Goal: Task Accomplishment & Management: Manage account settings

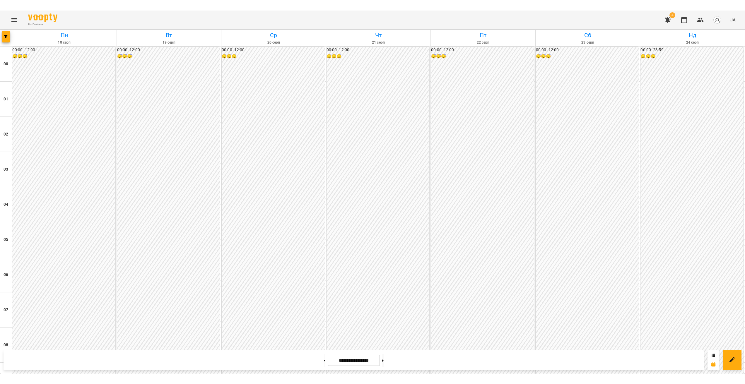
scroll to position [326, 0]
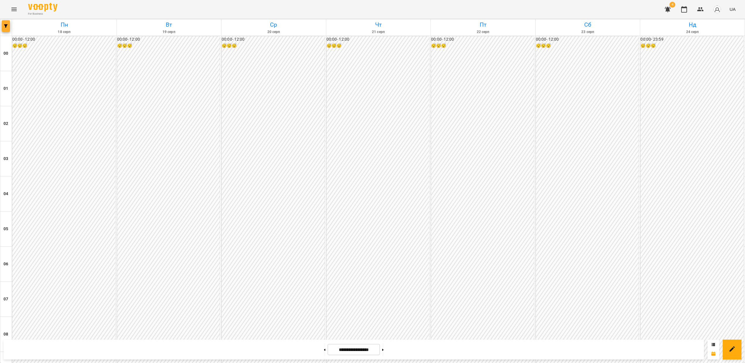
click at [7, 27] on icon "button" at bounding box center [6, 26] width 4 height 4
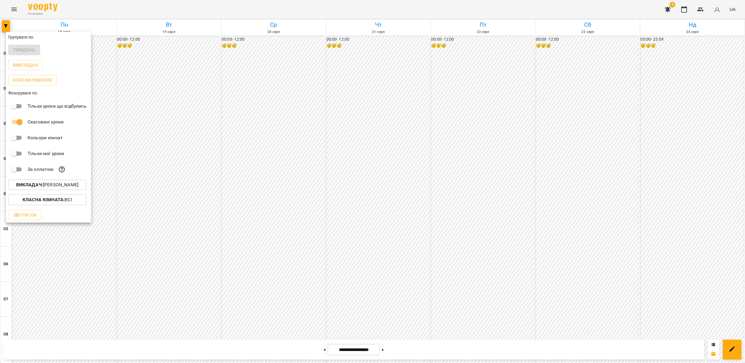
click at [65, 186] on p "Викладач : [PERSON_NAME]" at bounding box center [47, 184] width 62 height 7
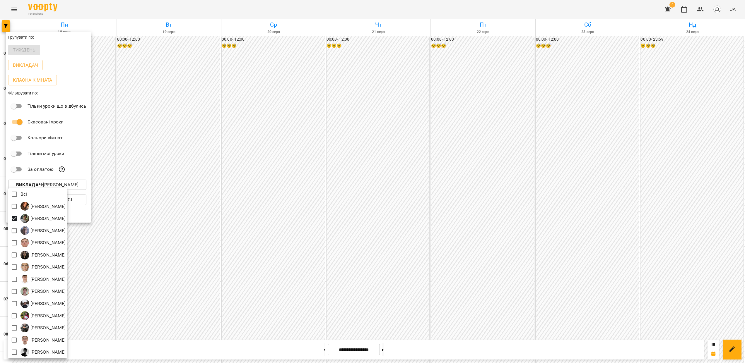
click at [438, 205] on div at bounding box center [372, 181] width 745 height 363
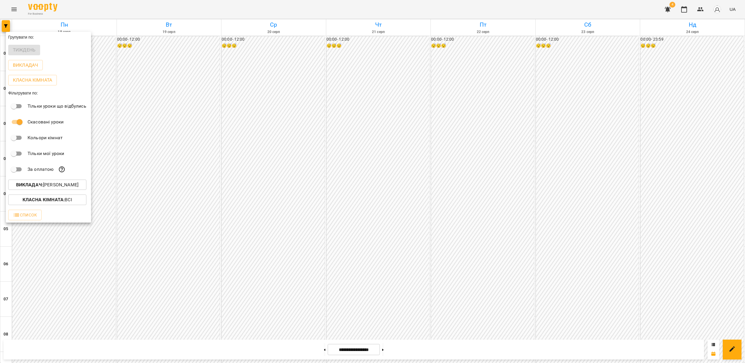
click at [466, 239] on div at bounding box center [372, 181] width 745 height 363
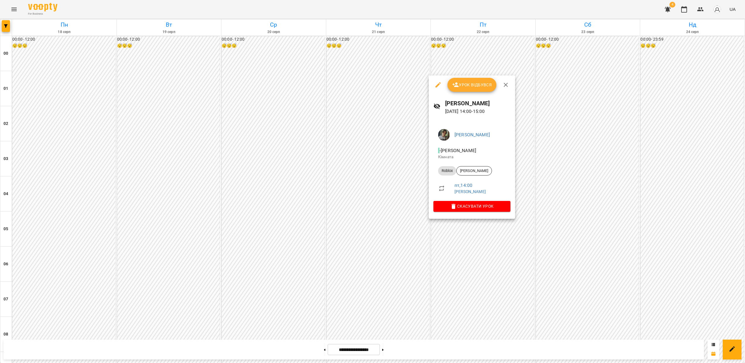
drag, startPoint x: 383, startPoint y: 313, endPoint x: 378, endPoint y: 319, distance: 7.9
click at [382, 314] on div at bounding box center [372, 181] width 745 height 363
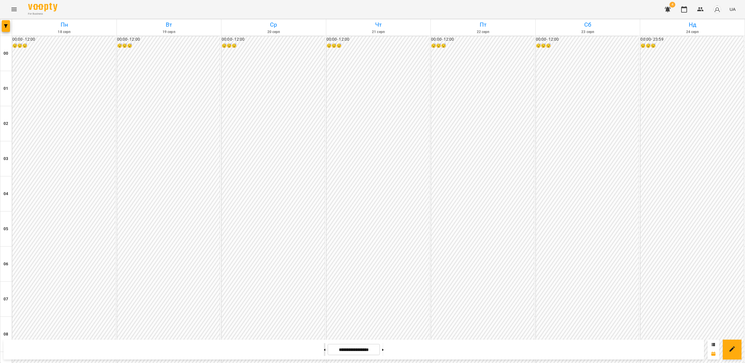
click at [324, 354] on button at bounding box center [324, 349] width 1 height 13
type input "**********"
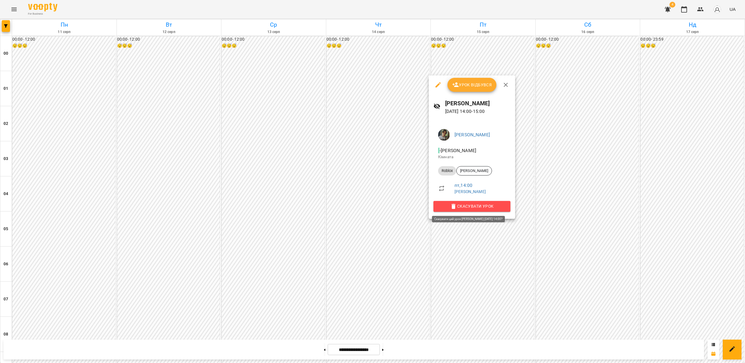
click at [482, 206] on span "Скасувати Урок" at bounding box center [472, 206] width 68 height 7
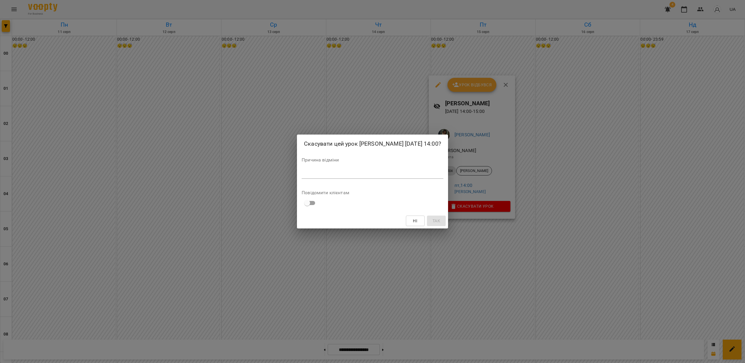
click at [396, 176] on div "*" at bounding box center [372, 173] width 142 height 9
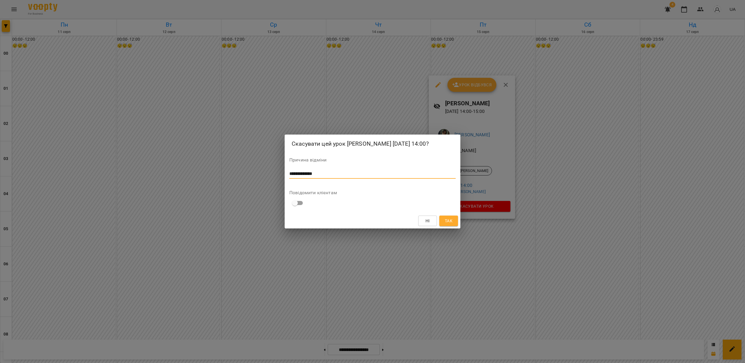
type textarea "**********"
click at [450, 223] on span "Так" at bounding box center [449, 220] width 8 height 7
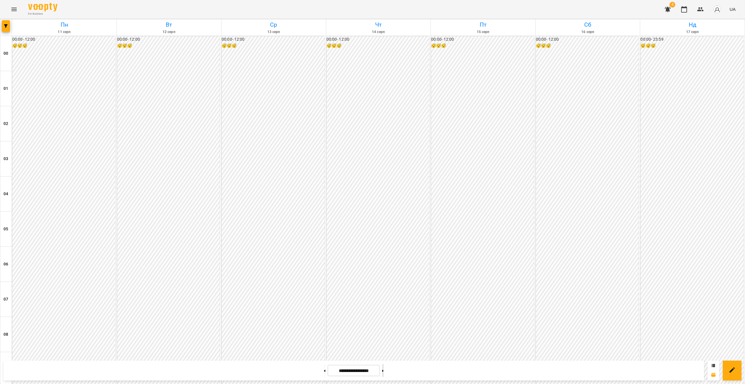
click at [383, 369] on button at bounding box center [382, 370] width 1 height 13
type input "**********"
click at [16, 11] on icon "Menu" at bounding box center [13, 10] width 5 height 4
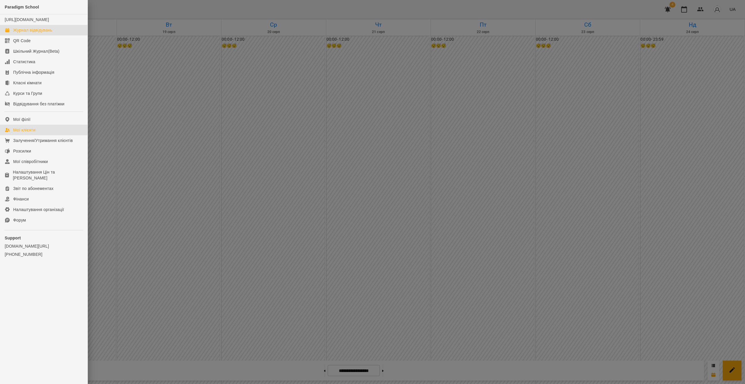
click at [30, 133] on div "Мої клієнти" at bounding box center [24, 130] width 22 height 6
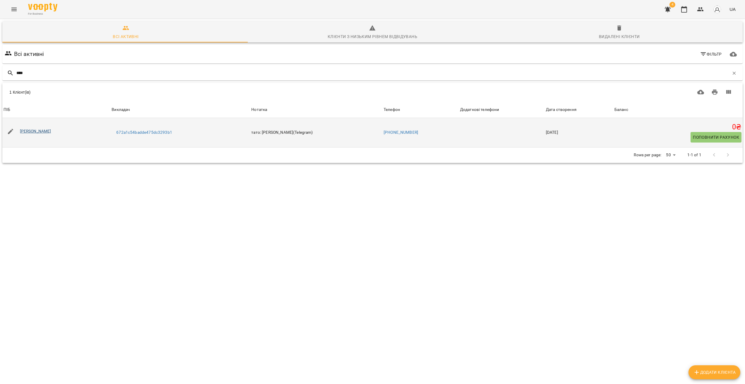
type input "****"
click at [46, 129] on link "[PERSON_NAME]" at bounding box center [35, 131] width 31 height 5
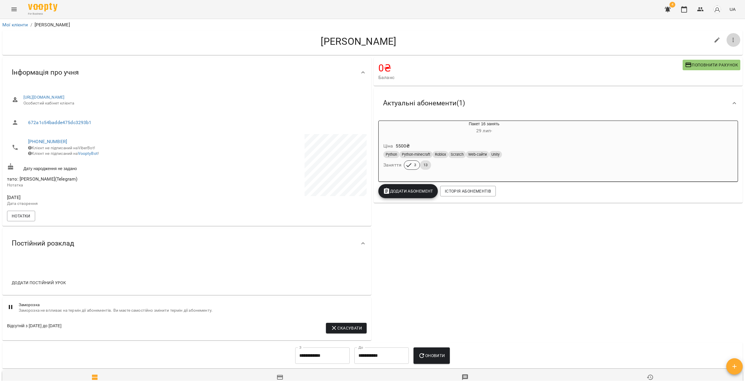
click at [729, 40] on icon "button" at bounding box center [732, 40] width 7 height 7
click at [590, 53] on div at bounding box center [372, 192] width 745 height 384
click at [710, 41] on button "button" at bounding box center [717, 40] width 14 height 14
select select "**"
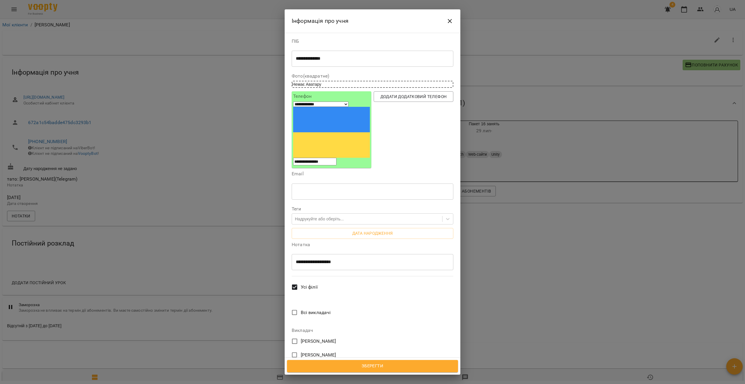
scroll to position [160, 0]
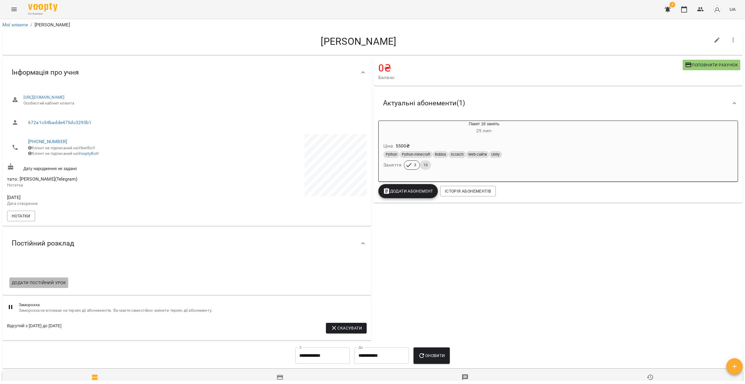
click at [30, 282] on button "Додати постійний урок" at bounding box center [38, 282] width 59 height 11
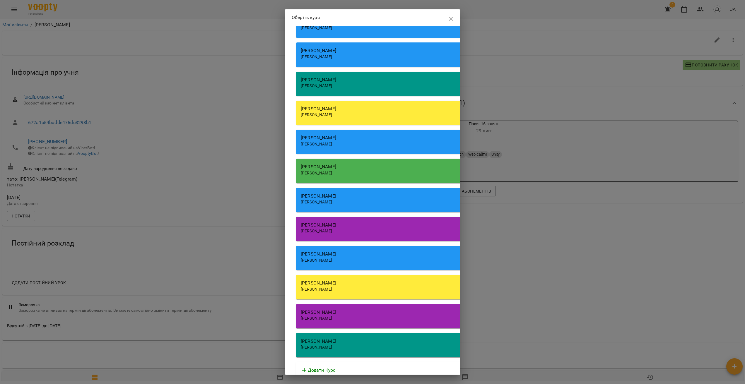
scroll to position [68, 0]
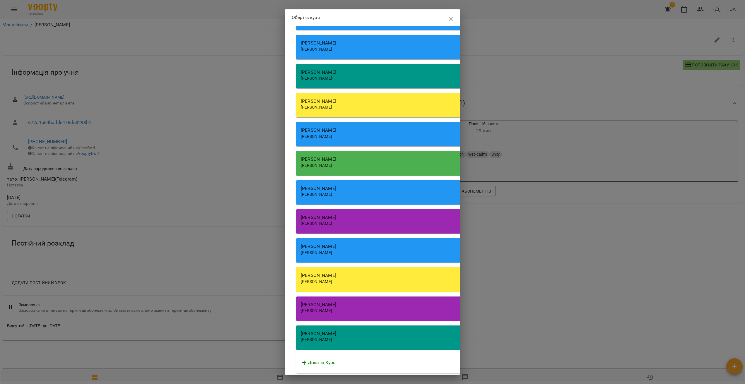
click at [359, 342] on div "[PERSON_NAME] [PERSON_NAME]" at bounding box center [463, 337] width 334 height 24
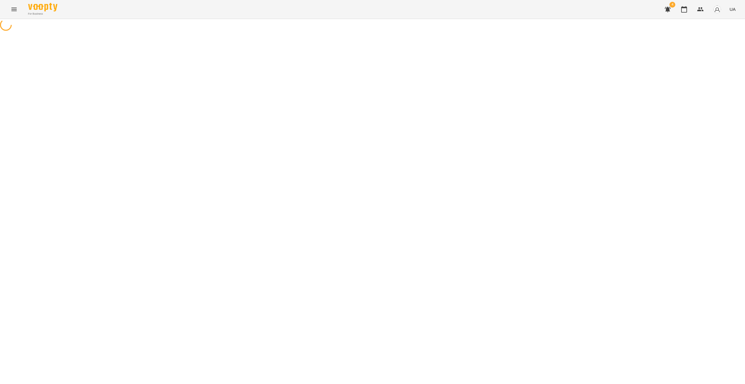
select select "******"
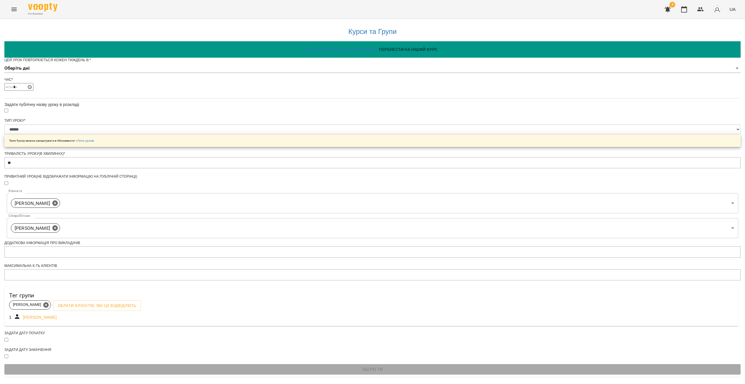
click at [315, 80] on body "**********" at bounding box center [372, 188] width 745 height 377
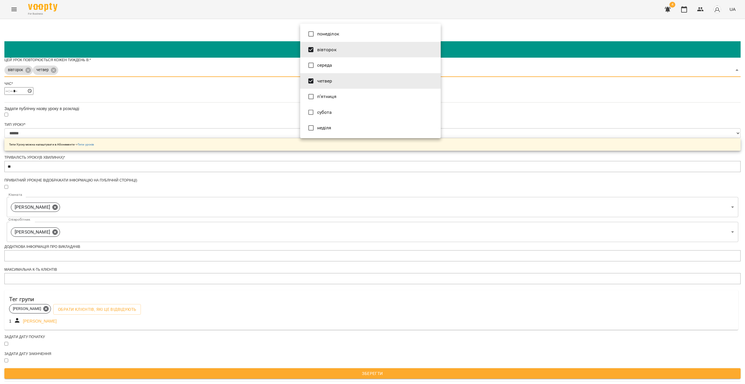
type input "*****"
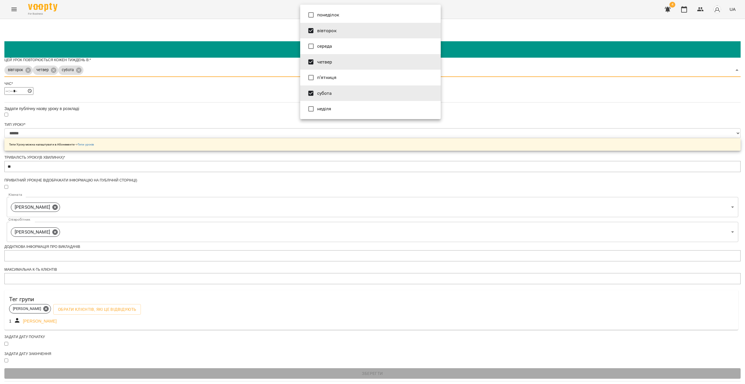
drag, startPoint x: 262, startPoint y: 143, endPoint x: 263, endPoint y: 138, distance: 4.6
click at [261, 143] on div at bounding box center [372, 192] width 745 height 384
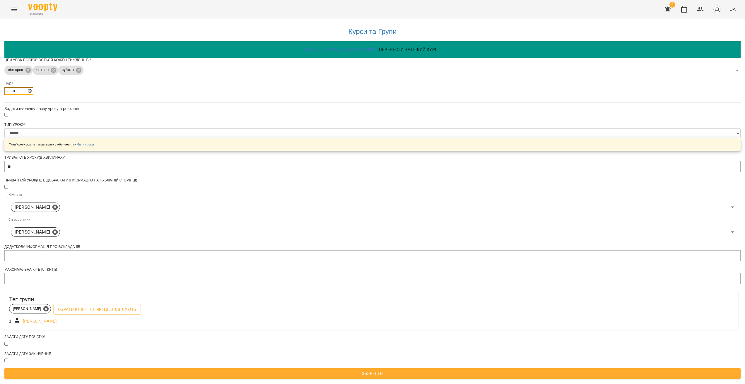
click at [33, 95] on input "*****" at bounding box center [18, 91] width 29 height 8
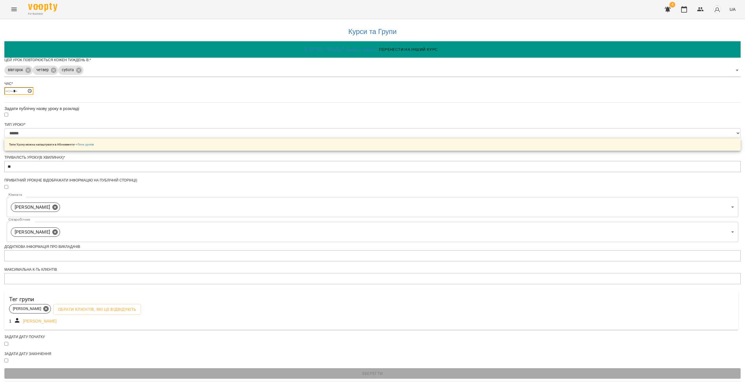
type input "*****"
click at [482, 153] on div "**********" at bounding box center [372, 201] width 736 height 364
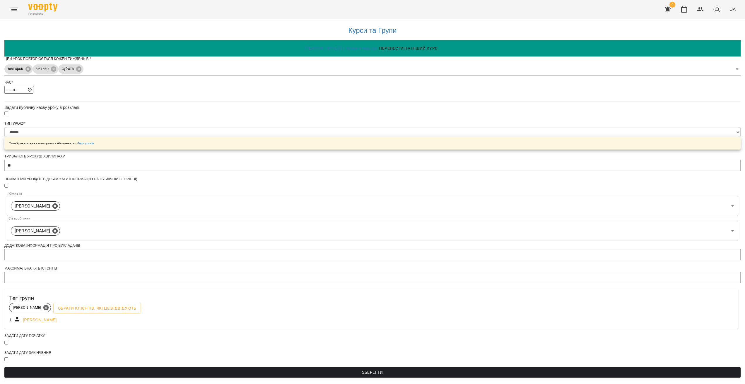
scroll to position [40, 0]
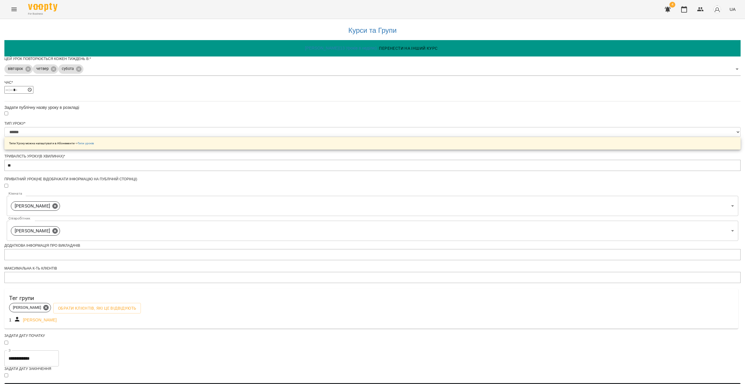
click at [59, 350] on input "**********" at bounding box center [31, 358] width 54 height 16
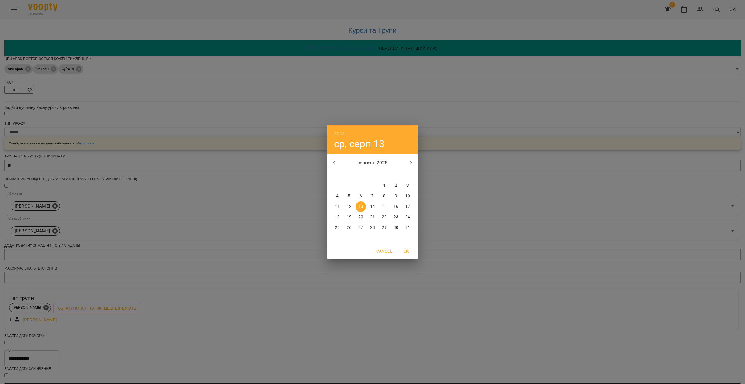
click at [362, 208] on p "13" at bounding box center [360, 207] width 5 height 6
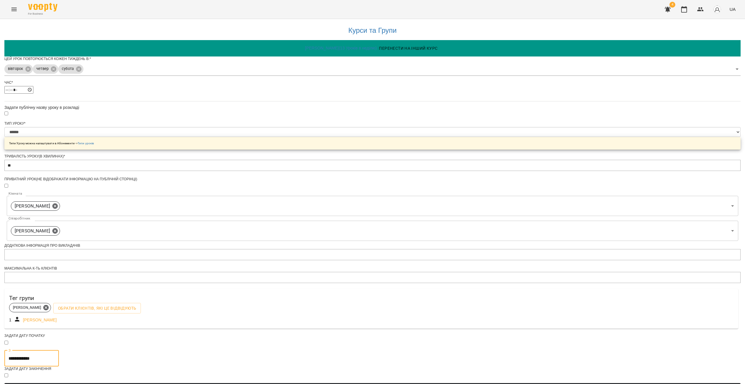
scroll to position [56, 0]
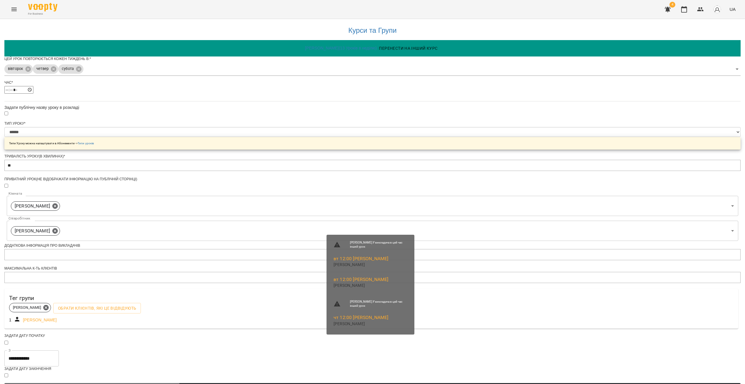
click at [387, 384] on span "Зберегти" at bounding box center [372, 388] width 727 height 7
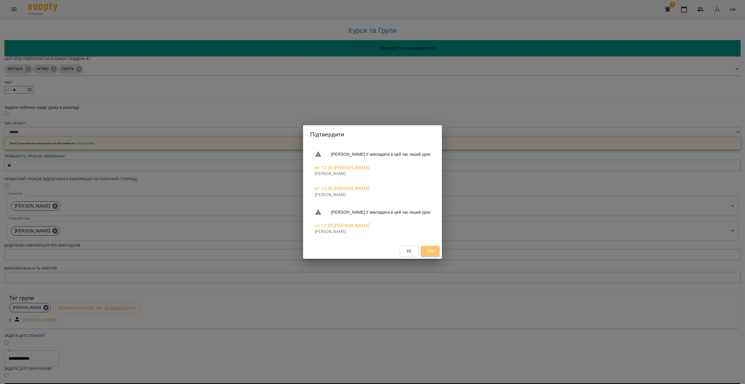
click at [434, 255] on span "Так" at bounding box center [430, 251] width 8 height 7
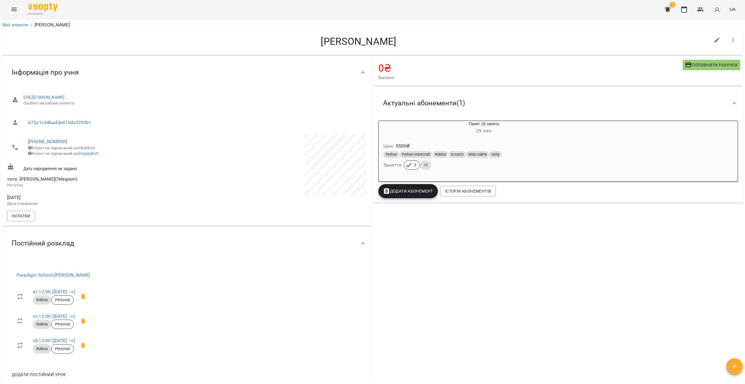
click at [16, 11] on icon "Menu" at bounding box center [13, 10] width 5 height 4
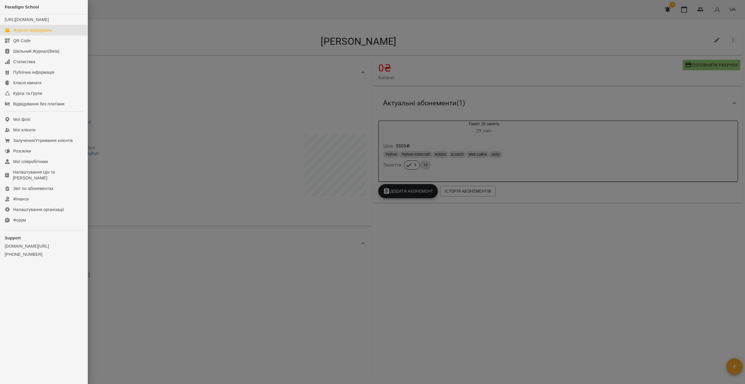
click at [39, 33] on div "Журнал відвідувань" at bounding box center [32, 30] width 39 height 6
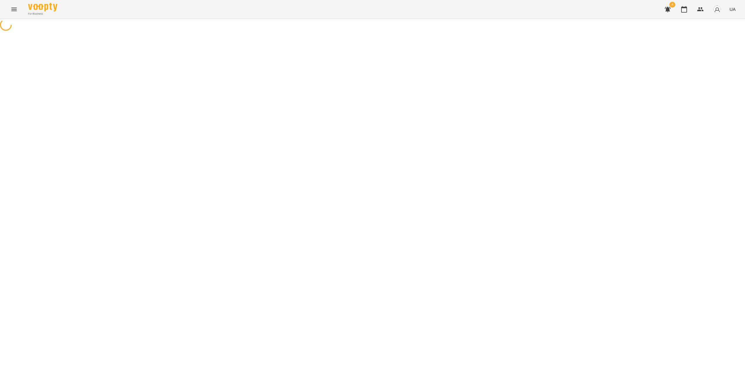
click at [671, 12] on button "button" at bounding box center [667, 9] width 14 height 14
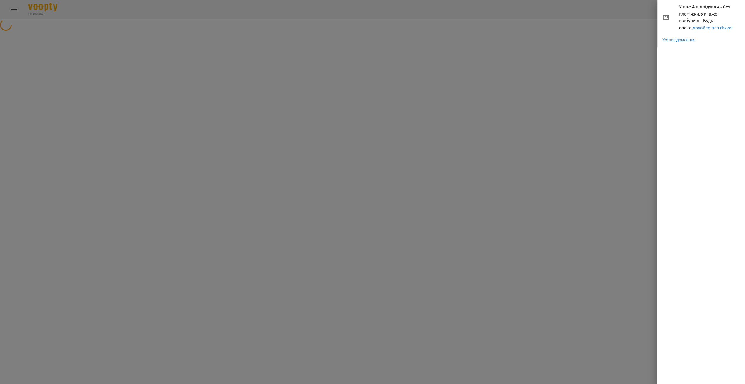
click at [695, 31] on li "У вас 4 відвідувань без платіжки, які вже відбулись. Будь ласка, додайте платіж…" at bounding box center [701, 17] width 88 height 35
click at [693, 28] on link "додайте платіжки!" at bounding box center [712, 28] width 40 height 6
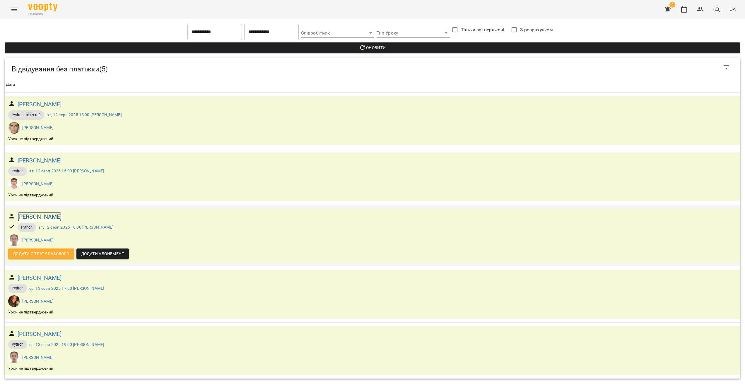
click at [42, 218] on h6 "[PERSON_NAME]" at bounding box center [40, 216] width 44 height 9
click at [16, 15] on button "Menu" at bounding box center [14, 9] width 14 height 14
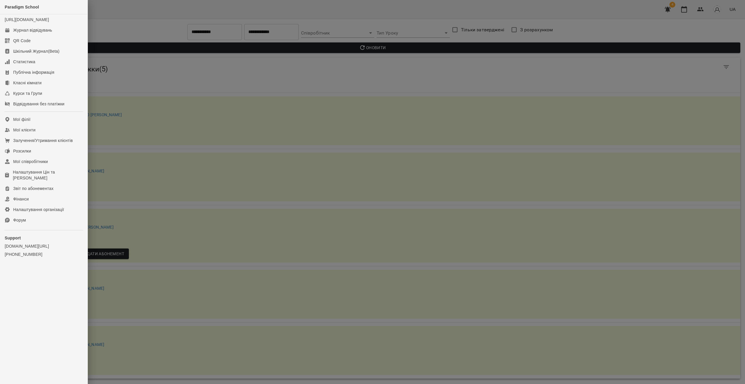
click at [232, 90] on div at bounding box center [372, 192] width 745 height 384
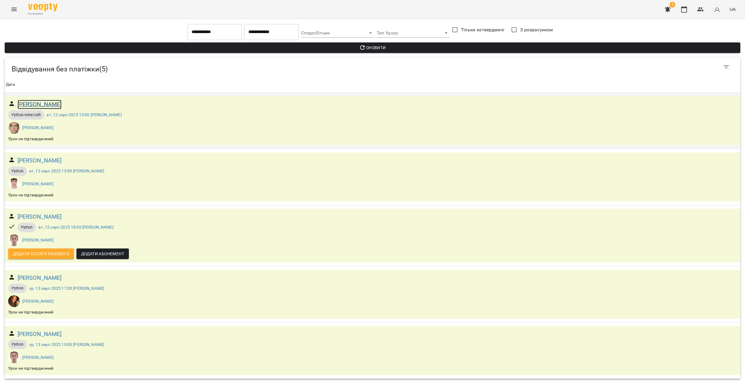
click at [59, 102] on h6 "[PERSON_NAME]" at bounding box center [40, 104] width 44 height 9
click at [45, 164] on h6 "[PERSON_NAME]" at bounding box center [40, 160] width 44 height 9
click at [50, 280] on h6 "[PERSON_NAME]" at bounding box center [40, 277] width 44 height 9
click at [45, 334] on h6 "[PERSON_NAME]" at bounding box center [40, 334] width 44 height 9
click at [17, 10] on icon "Menu" at bounding box center [14, 9] width 7 height 7
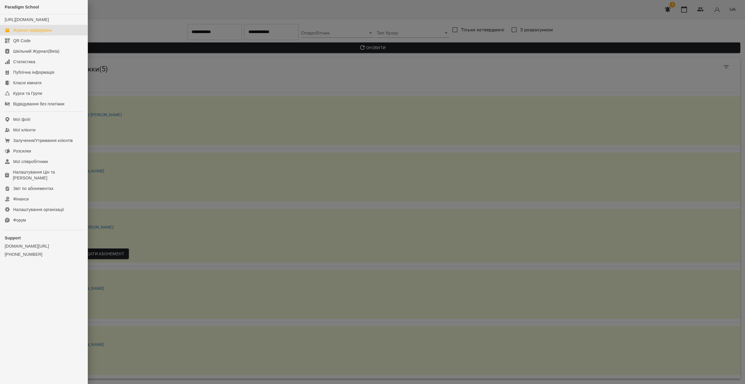
click at [44, 32] on link "Журнал відвідувань" at bounding box center [44, 30] width 88 height 11
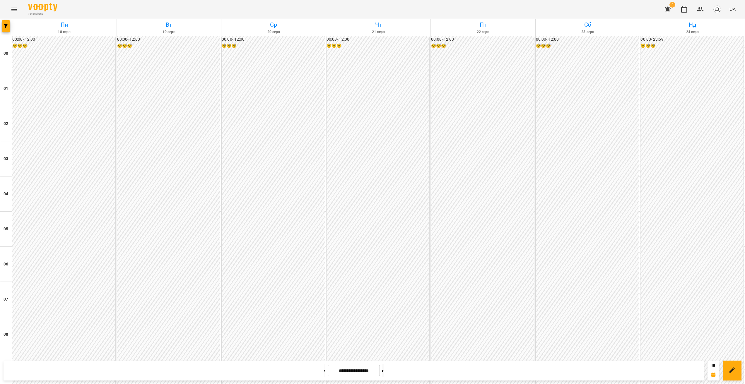
scroll to position [397, 0]
click at [324, 367] on button at bounding box center [324, 370] width 1 height 13
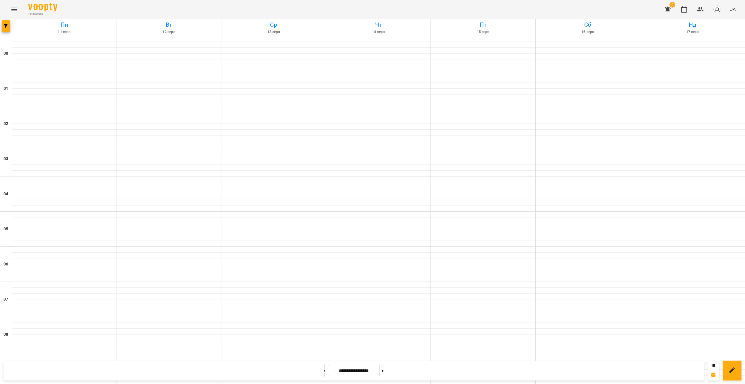
click at [324, 367] on button at bounding box center [324, 370] width 1 height 13
click at [4, 28] on button "button" at bounding box center [6, 26] width 8 height 12
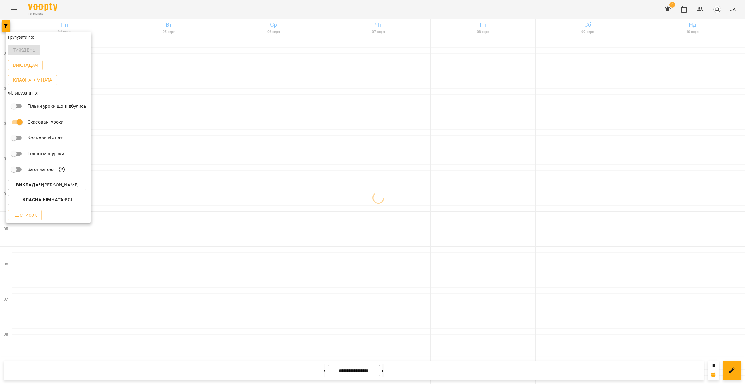
click at [78, 188] on p "Викладач : [PERSON_NAME]" at bounding box center [47, 184] width 62 height 7
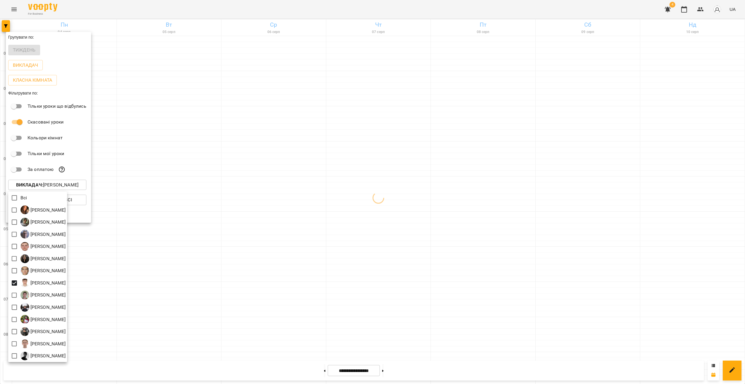
click at [404, 209] on div at bounding box center [372, 192] width 745 height 384
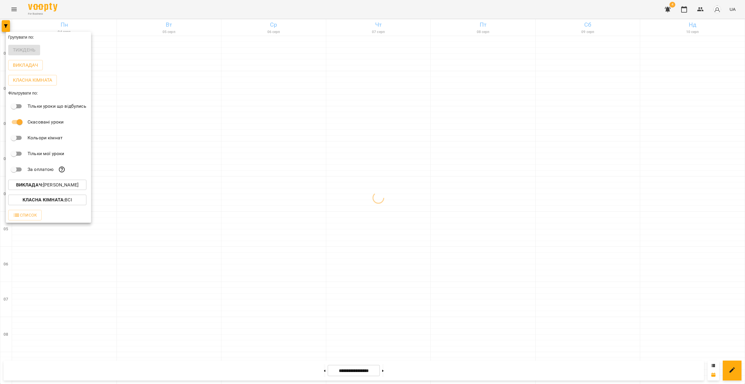
click at [420, 229] on div at bounding box center [372, 192] width 745 height 384
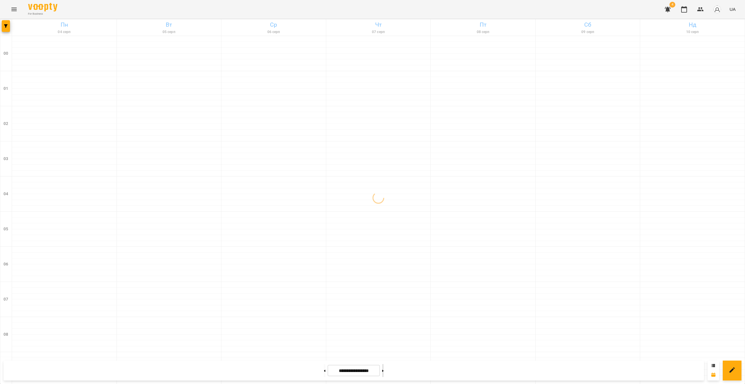
click at [383, 369] on button at bounding box center [382, 370] width 1 height 13
type input "**********"
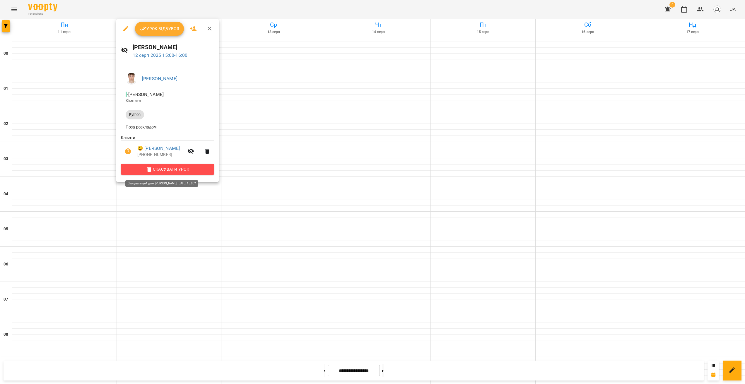
click at [163, 172] on span "Скасувати Урок" at bounding box center [168, 169] width 84 height 7
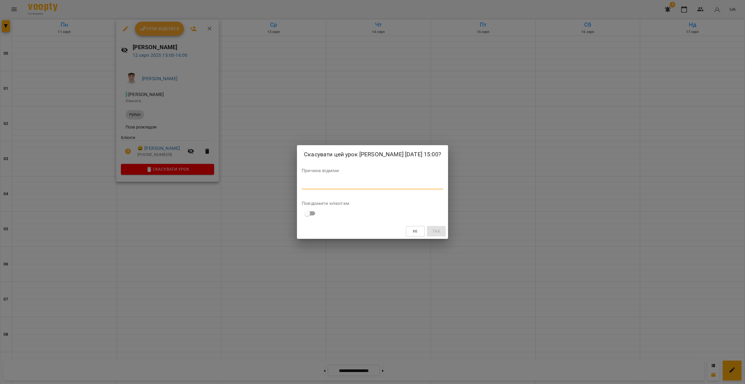
click at [320, 187] on textarea at bounding box center [372, 185] width 142 height 6
click at [339, 184] on div "Причина відміни *" at bounding box center [372, 179] width 142 height 23
click at [334, 186] on textarea at bounding box center [372, 185] width 142 height 6
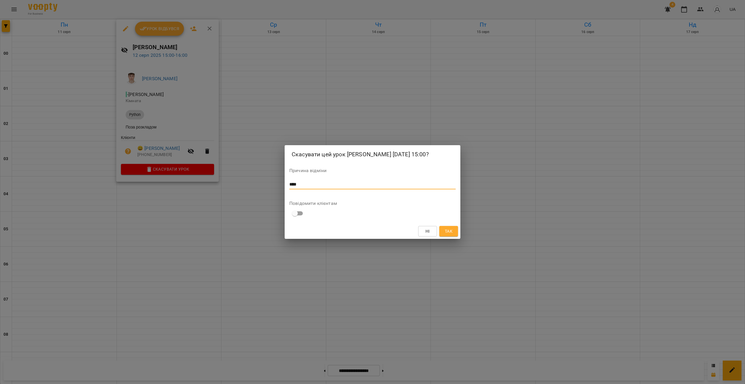
type textarea "****"
click at [446, 233] on span "Так" at bounding box center [449, 231] width 8 height 7
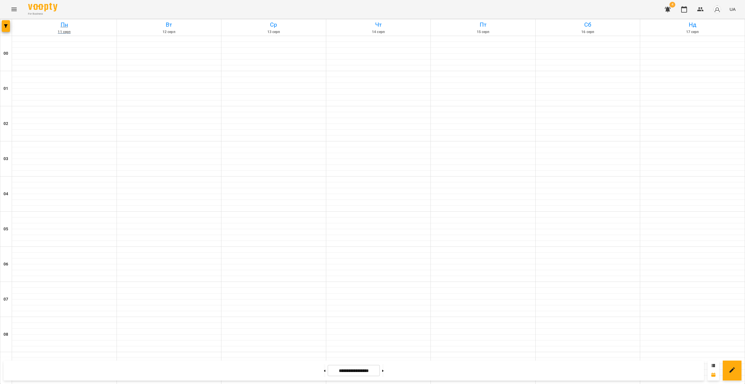
scroll to position [389, 0]
click at [7, 30] on button "button" at bounding box center [6, 26] width 8 height 12
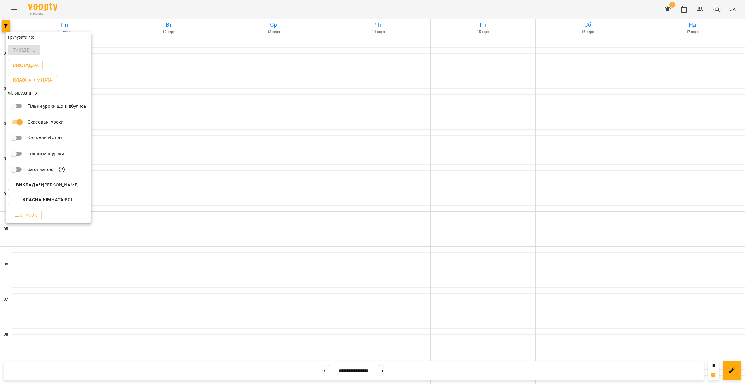
click at [67, 186] on p "Викладач : [PERSON_NAME]" at bounding box center [47, 184] width 62 height 7
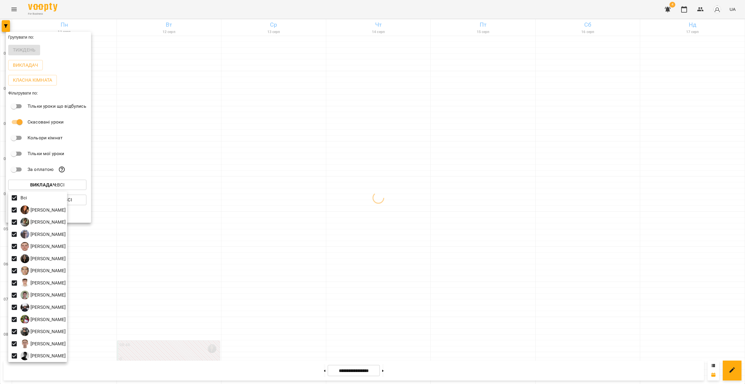
click at [307, 187] on div at bounding box center [372, 192] width 745 height 384
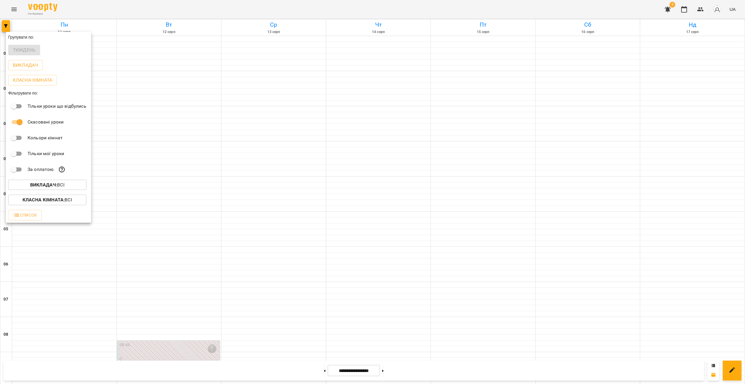
click at [276, 91] on div at bounding box center [372, 192] width 745 height 384
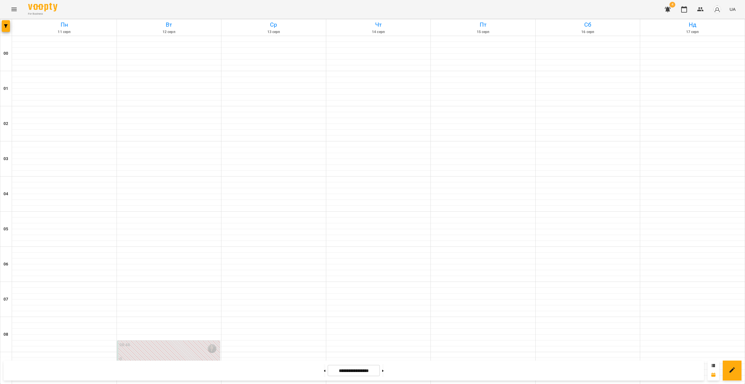
scroll to position [466, 0]
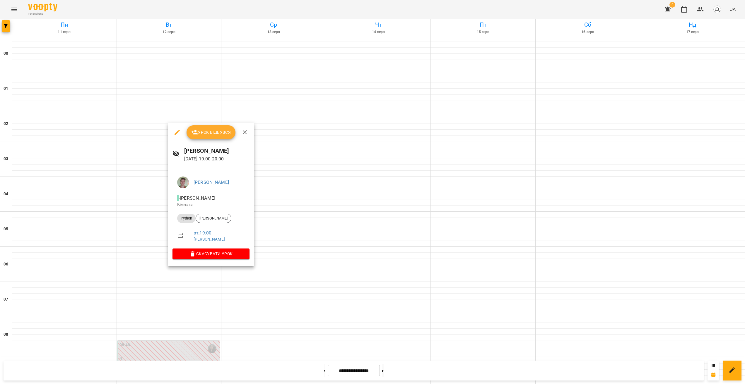
click at [283, 277] on div at bounding box center [372, 192] width 745 height 384
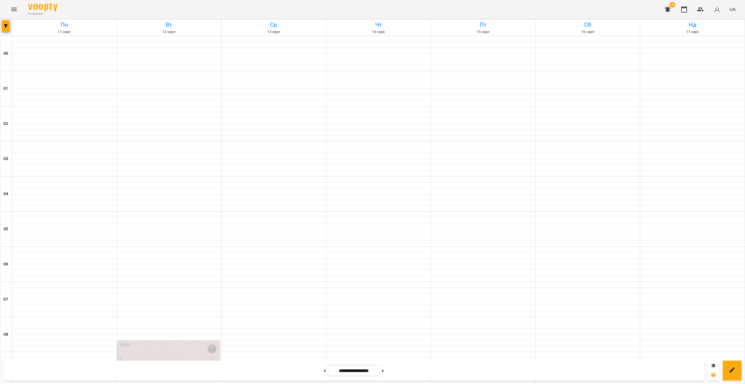
scroll to position [265, 0]
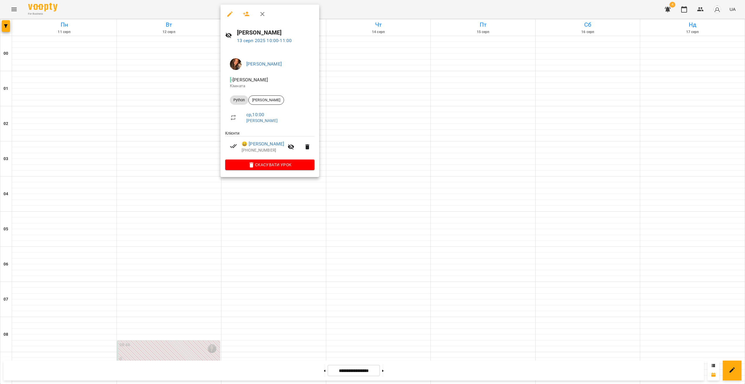
click at [248, 203] on div at bounding box center [372, 192] width 745 height 384
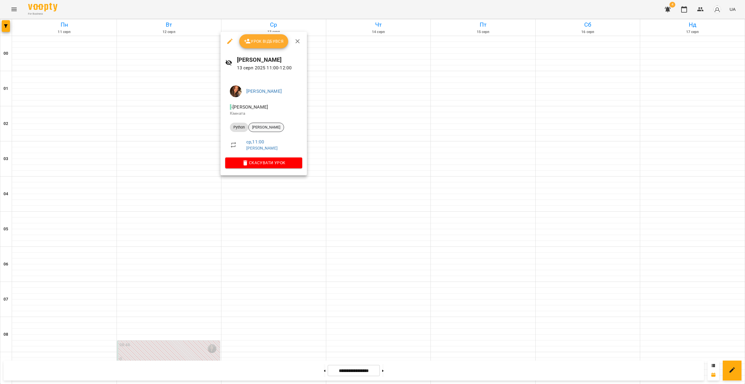
click at [266, 125] on span "[PERSON_NAME]" at bounding box center [266, 127] width 35 height 5
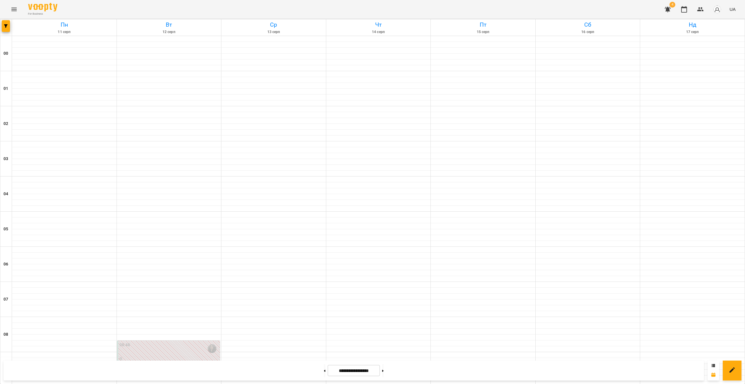
scroll to position [244, 0]
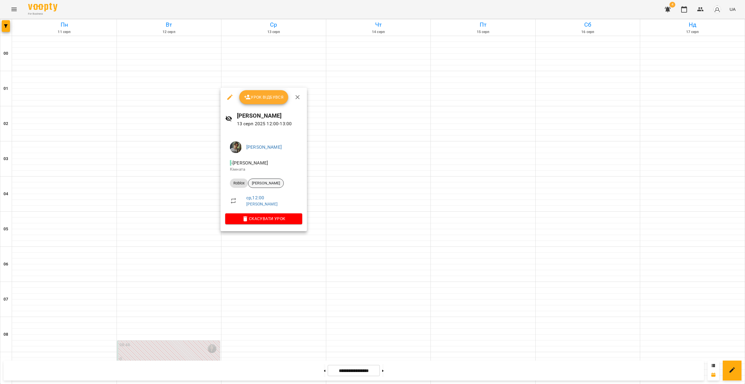
click at [269, 187] on div "[PERSON_NAME]" at bounding box center [266, 183] width 36 height 9
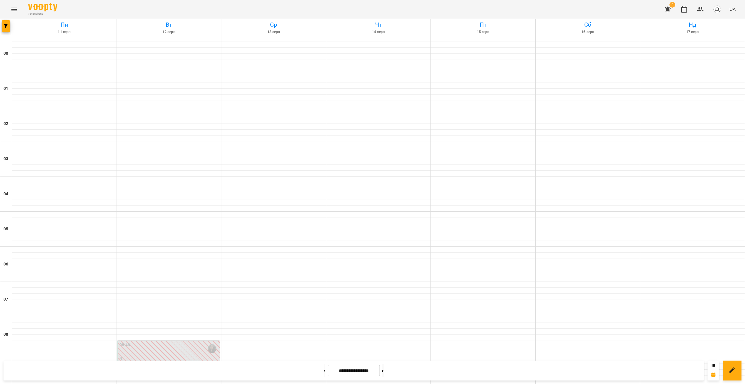
scroll to position [312, 0]
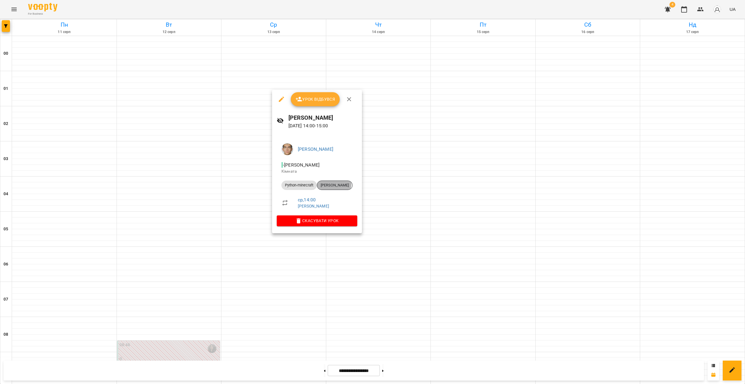
click at [327, 183] on span "[PERSON_NAME]" at bounding box center [334, 185] width 35 height 5
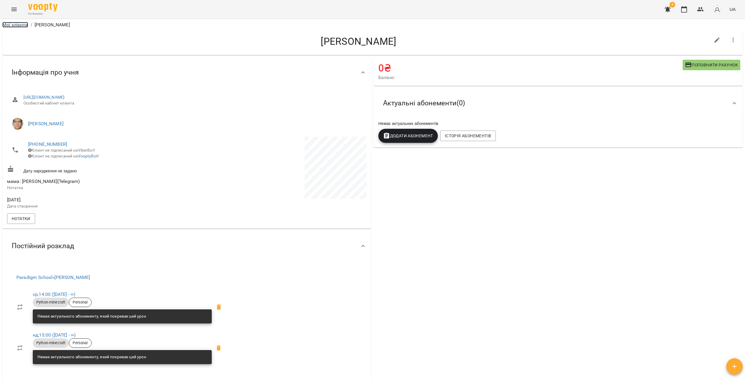
click at [17, 25] on link "Мої клієнти" at bounding box center [15, 25] width 26 height 6
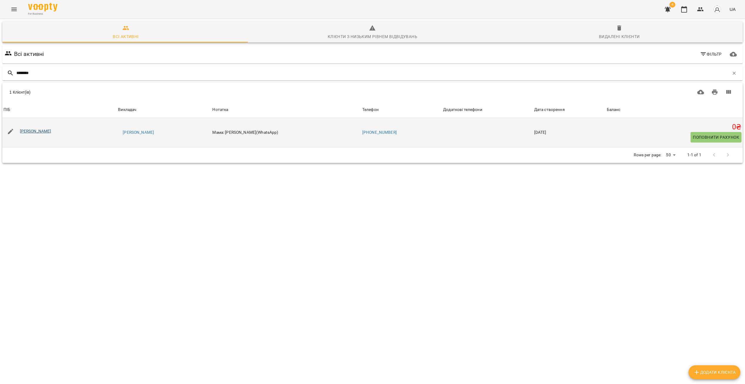
type input "********"
click at [51, 131] on link "[PERSON_NAME]" at bounding box center [35, 131] width 31 height 5
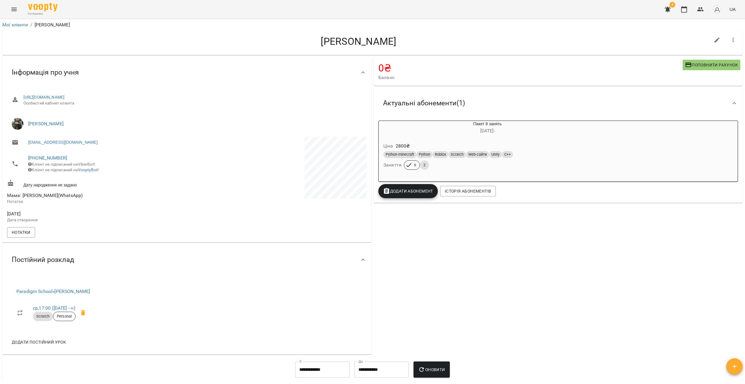
click at [13, 13] on button "Menu" at bounding box center [14, 9] width 14 height 14
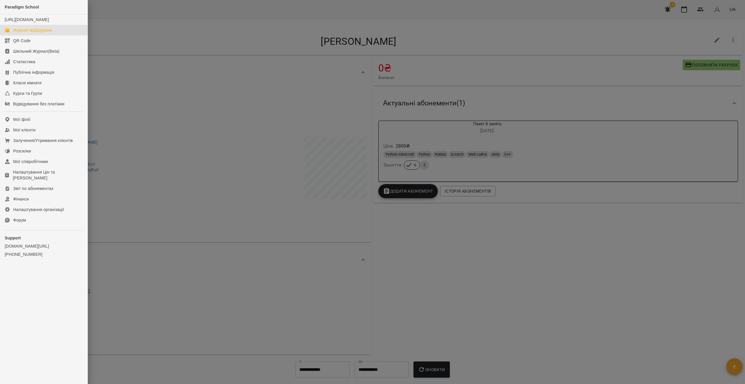
click at [32, 33] on div "Журнал відвідувань" at bounding box center [32, 30] width 39 height 6
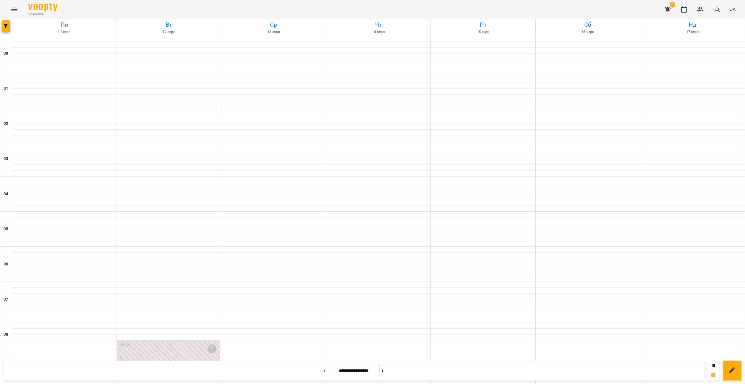
scroll to position [248, 0]
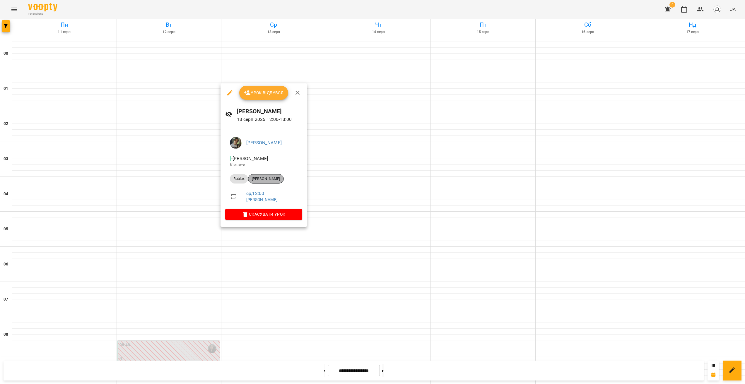
click at [279, 178] on span "[PERSON_NAME]" at bounding box center [265, 178] width 35 height 5
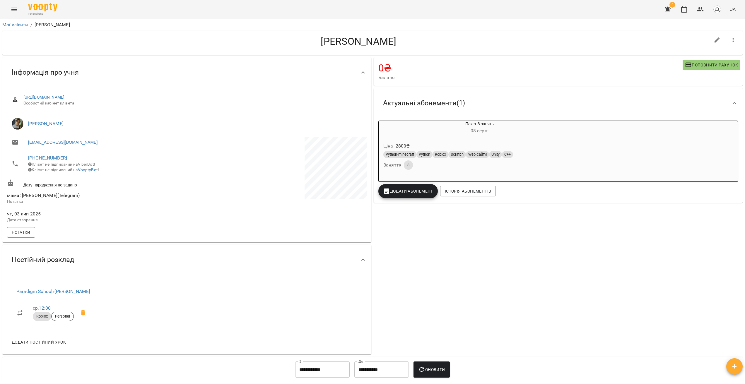
drag, startPoint x: 279, startPoint y: 220, endPoint x: 282, endPoint y: 220, distance: 3.3
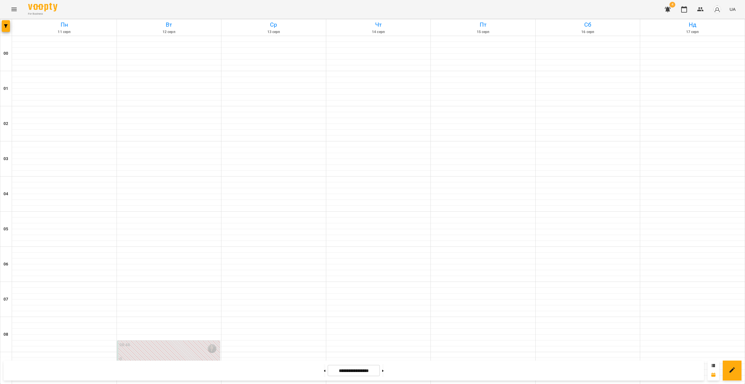
scroll to position [270, 0]
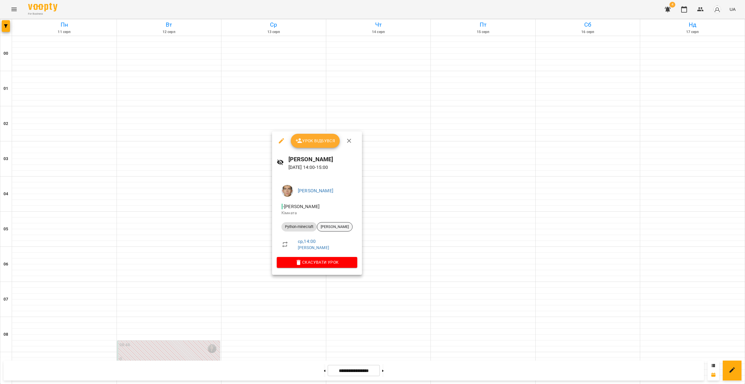
click at [335, 228] on span "[PERSON_NAME]" at bounding box center [334, 226] width 35 height 5
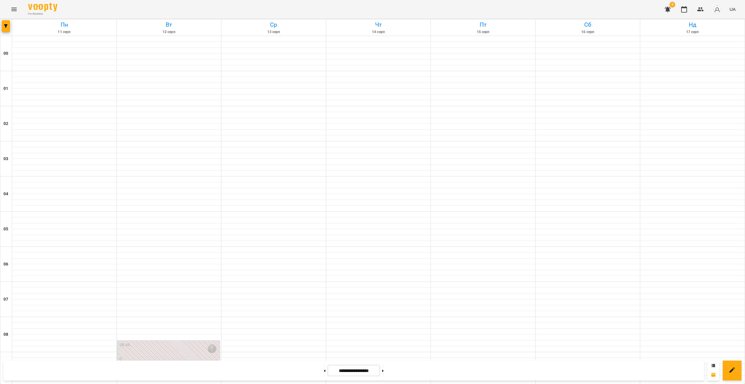
scroll to position [371, 0]
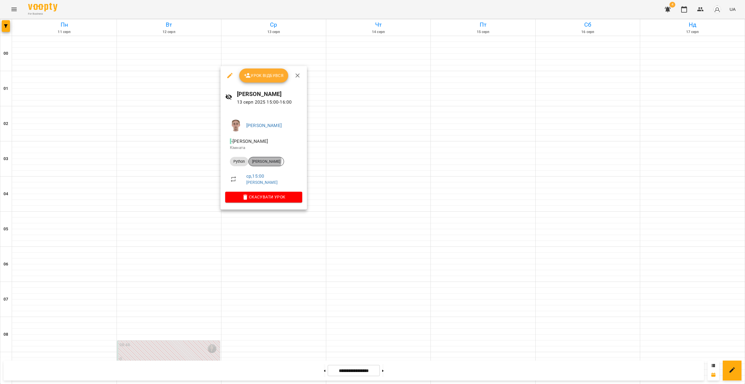
click at [257, 160] on span "[PERSON_NAME]" at bounding box center [266, 161] width 35 height 5
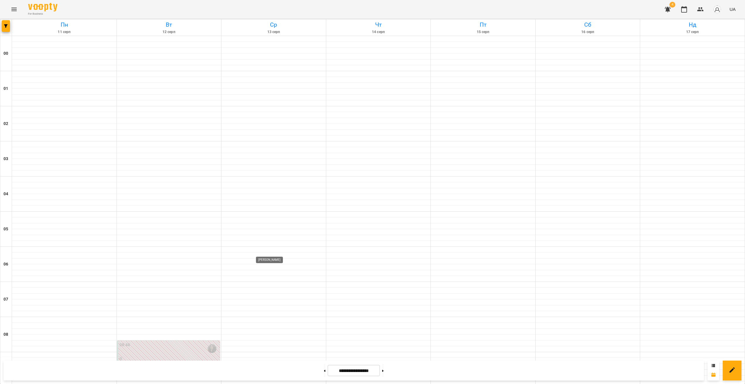
scroll to position [452, 0]
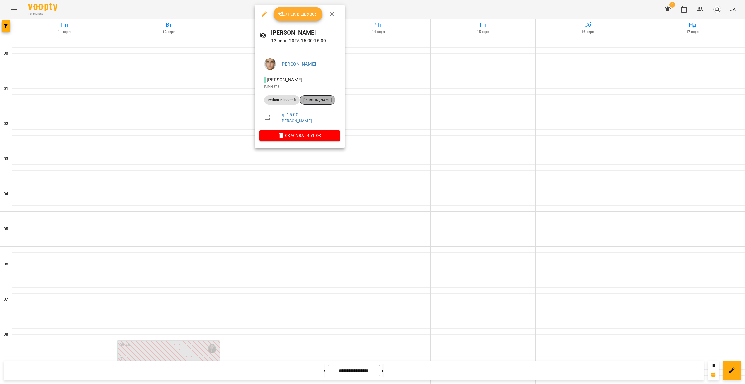
click at [309, 100] on span "[PERSON_NAME]" at bounding box center [317, 99] width 35 height 5
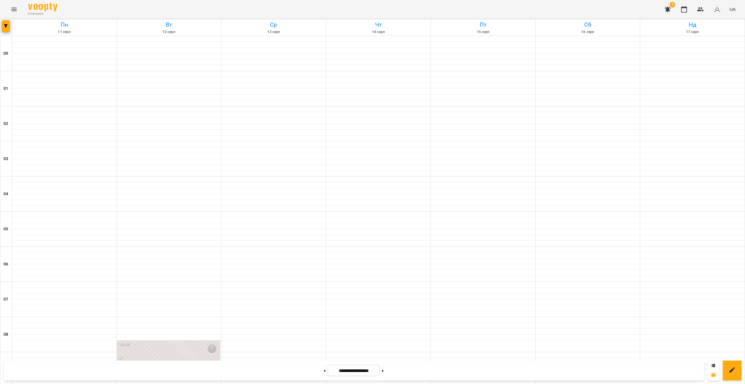
scroll to position [335, 0]
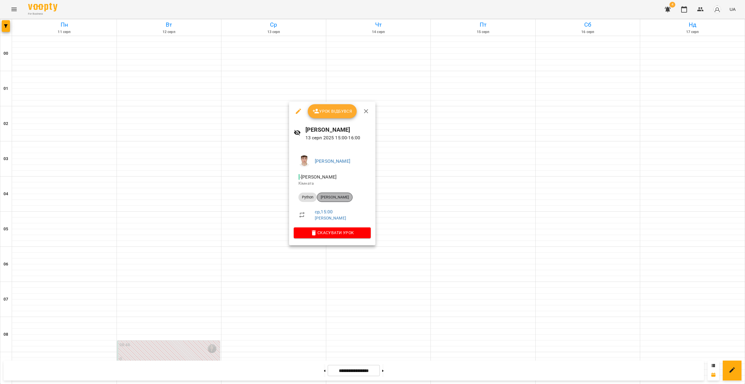
click at [344, 194] on div "[PERSON_NAME]" at bounding box center [335, 197] width 36 height 9
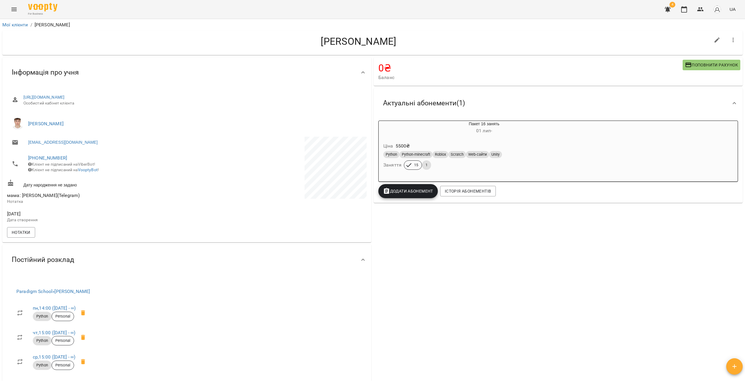
drag, startPoint x: 320, startPoint y: 253, endPoint x: 315, endPoint y: 253, distance: 5.0
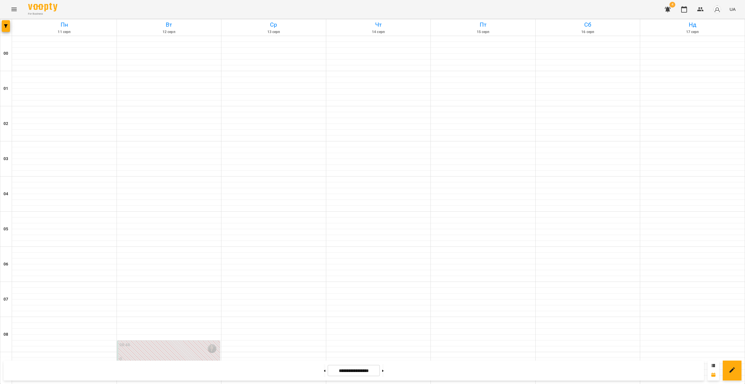
scroll to position [475, 0]
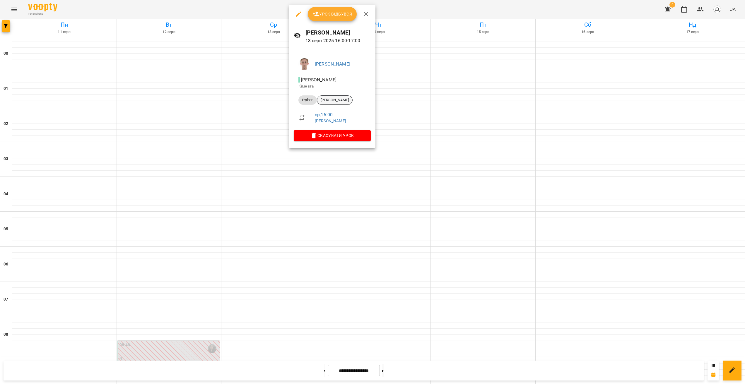
click at [337, 102] on span "[PERSON_NAME]" at bounding box center [334, 99] width 35 height 5
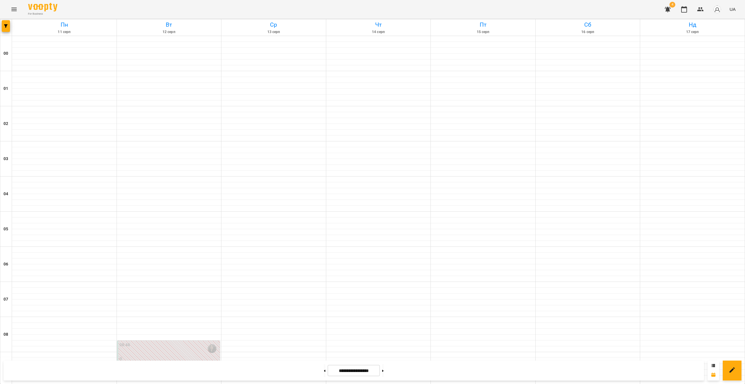
scroll to position [479, 0]
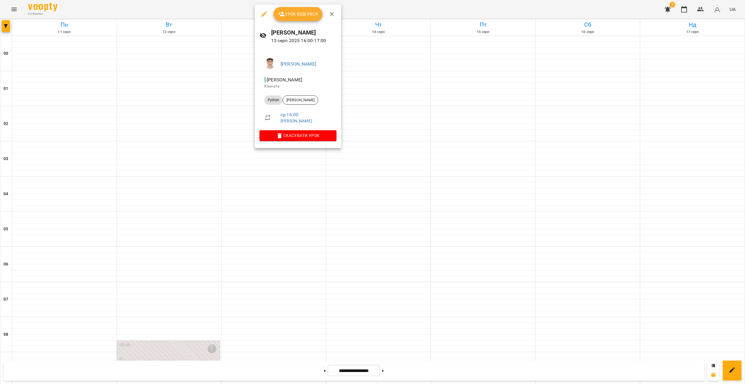
click at [311, 199] on div at bounding box center [372, 192] width 745 height 384
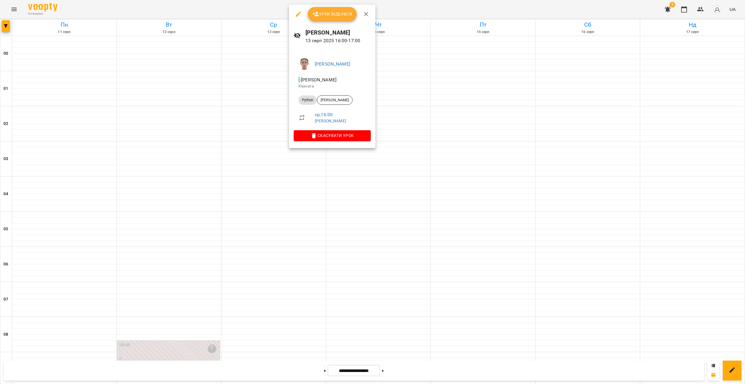
click at [277, 180] on div at bounding box center [372, 192] width 745 height 384
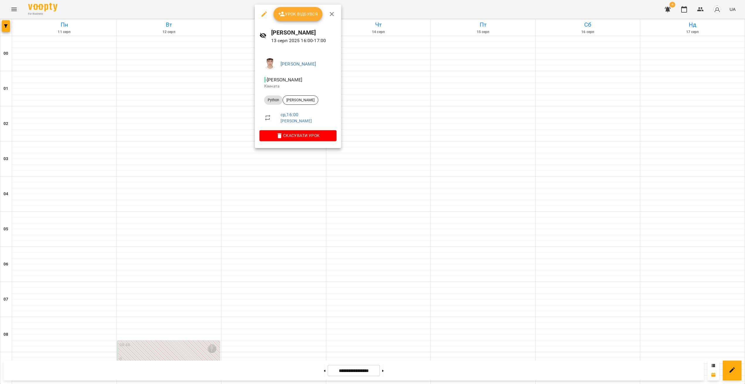
click at [304, 182] on div at bounding box center [372, 192] width 745 height 384
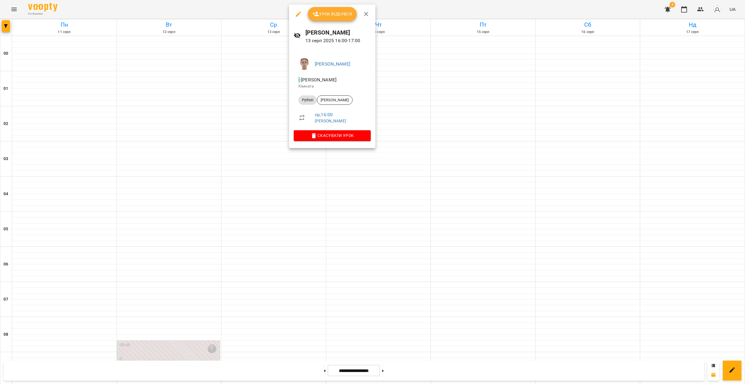
click at [274, 188] on div at bounding box center [372, 192] width 745 height 384
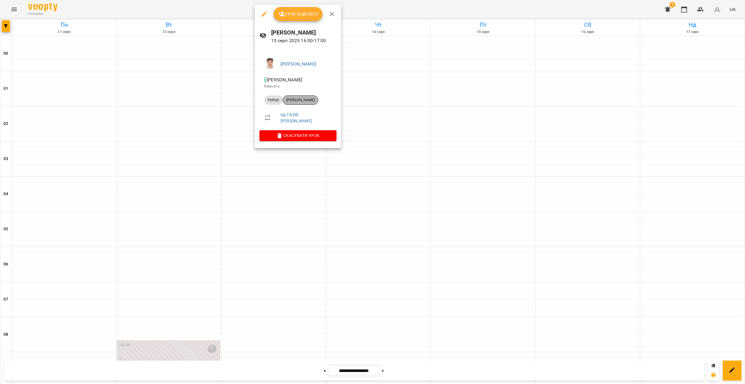
click at [308, 99] on span "[PERSON_NAME]" at bounding box center [300, 99] width 35 height 5
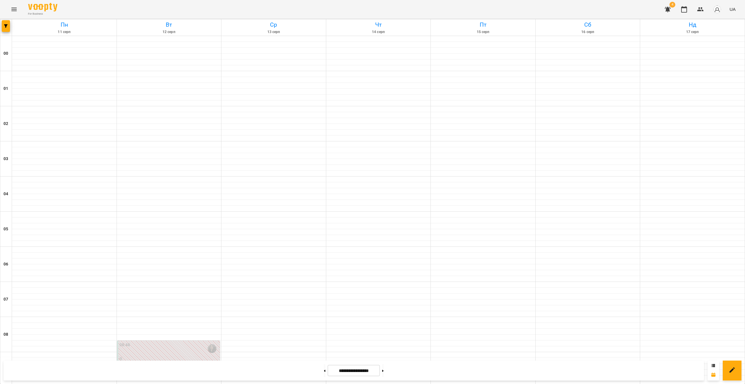
scroll to position [501, 0]
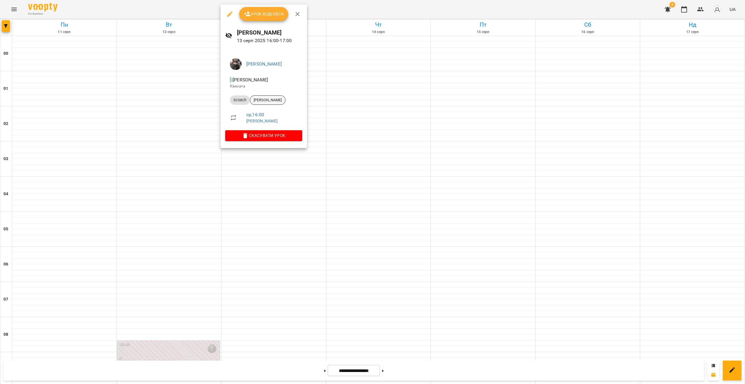
click at [267, 101] on span "[PERSON_NAME]" at bounding box center [267, 99] width 35 height 5
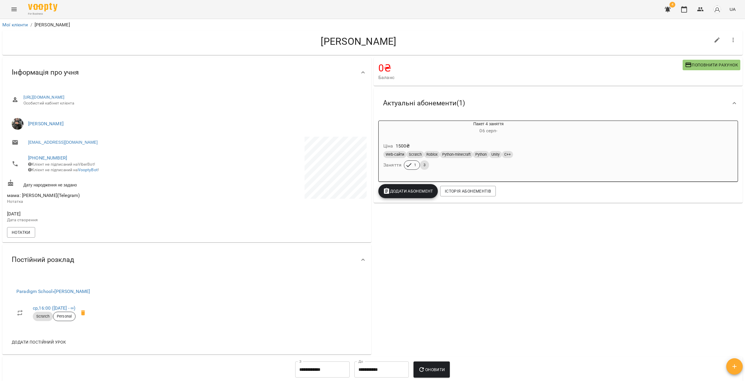
drag, startPoint x: 307, startPoint y: 226, endPoint x: 322, endPoint y: 221, distance: 15.6
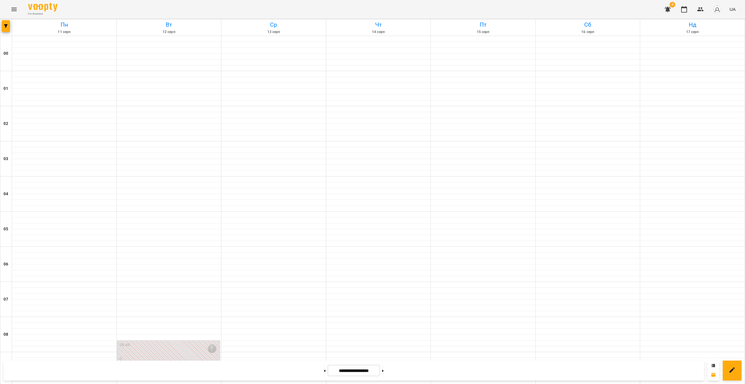
scroll to position [468, 0]
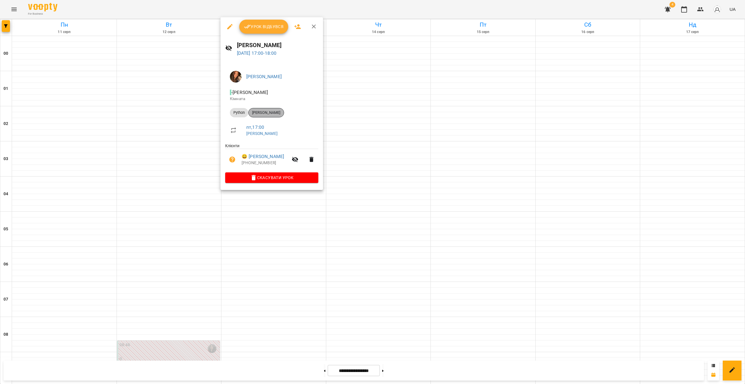
click at [282, 116] on div "[PERSON_NAME]" at bounding box center [266, 112] width 36 height 9
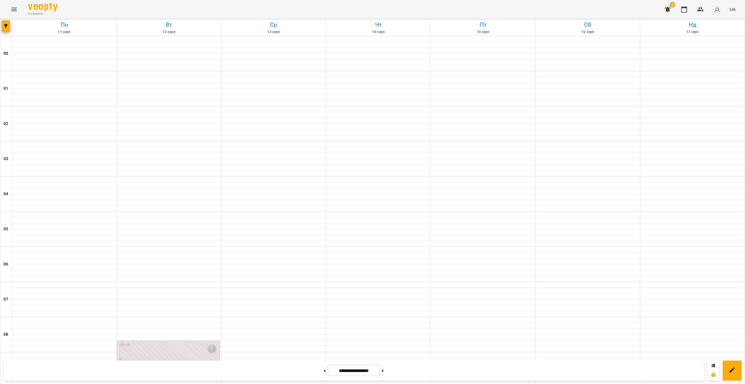
scroll to position [470, 0]
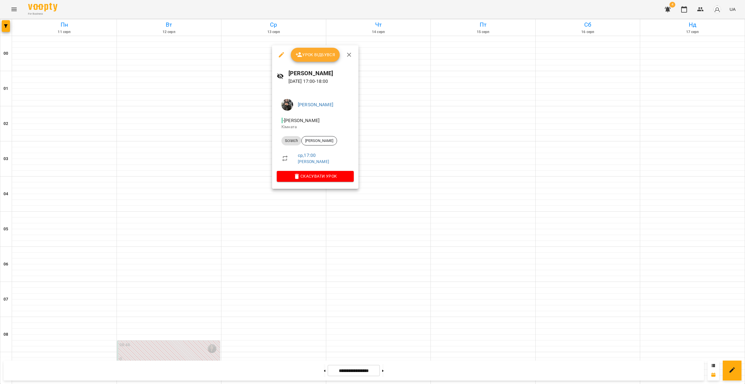
click at [253, 161] on div at bounding box center [372, 192] width 745 height 384
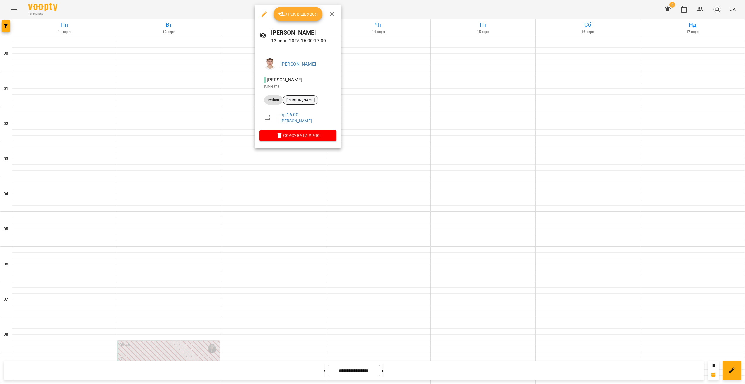
click at [296, 98] on span "[PERSON_NAME]" at bounding box center [300, 99] width 35 height 5
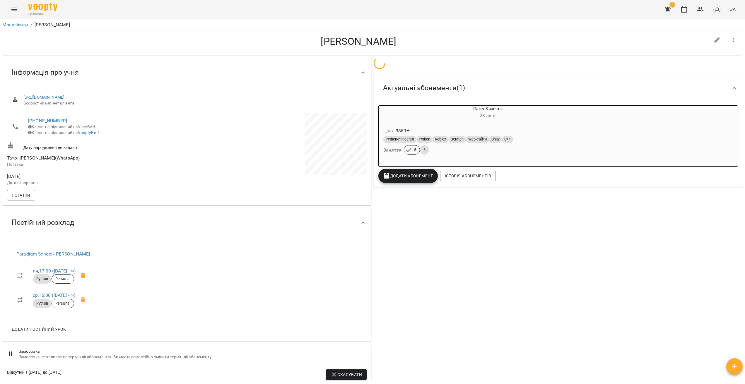
drag, startPoint x: 303, startPoint y: 202, endPoint x: 298, endPoint y: 203, distance: 4.9
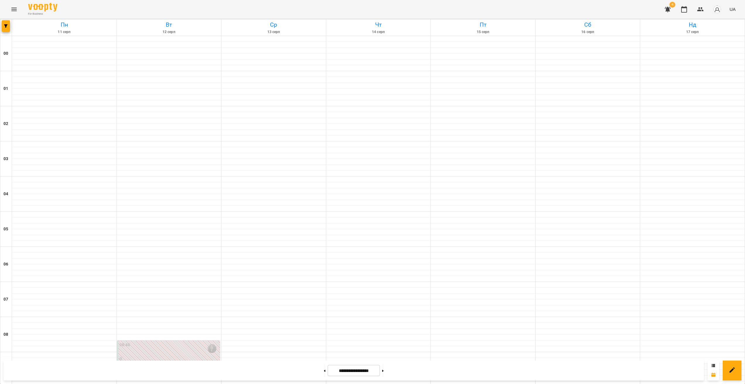
scroll to position [468, 0]
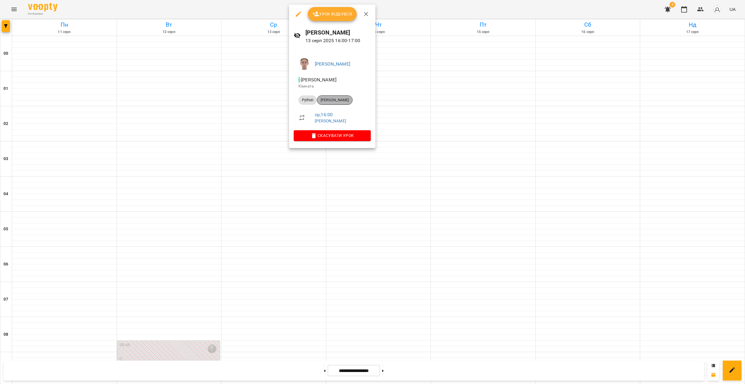
click at [335, 97] on div "[PERSON_NAME]" at bounding box center [335, 99] width 36 height 9
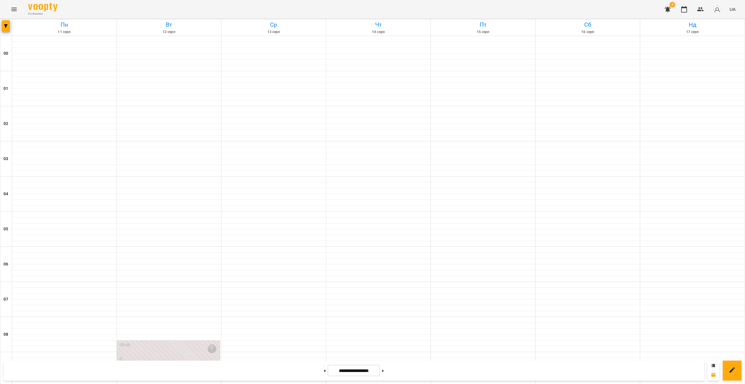
scroll to position [433, 0]
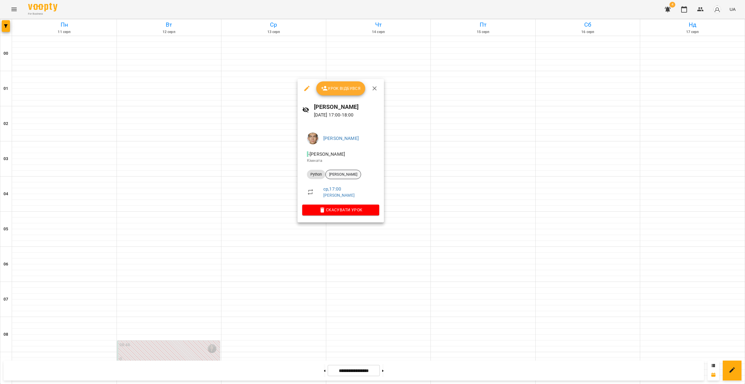
click at [340, 174] on span "[PERSON_NAME]" at bounding box center [342, 174] width 35 height 5
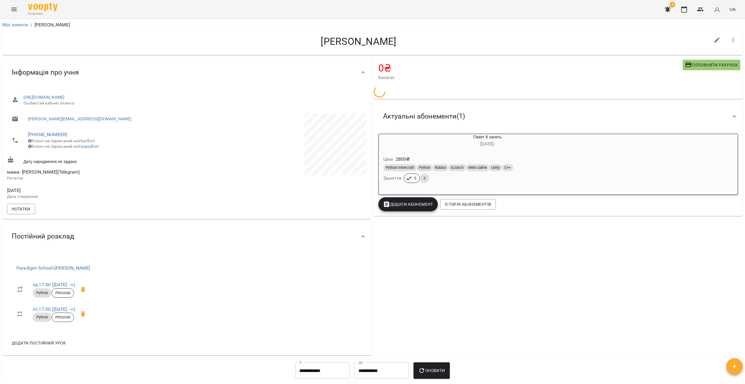
drag, startPoint x: 239, startPoint y: 233, endPoint x: 234, endPoint y: 232, distance: 4.8
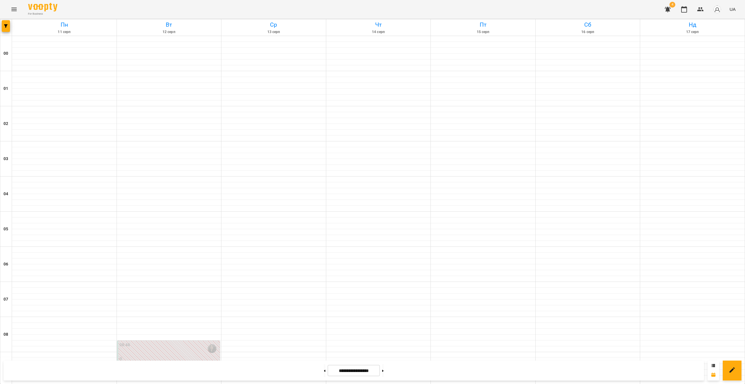
scroll to position [481, 0]
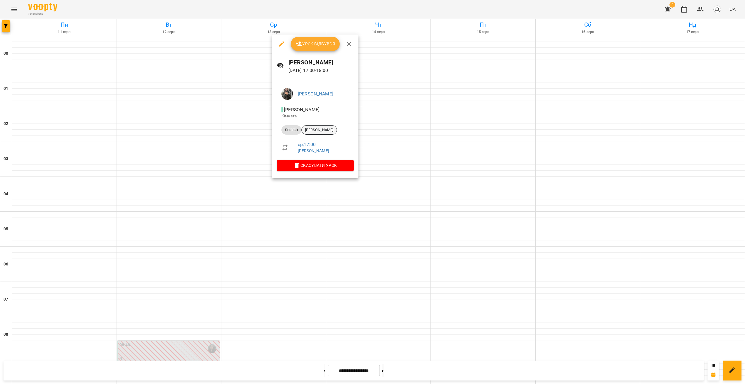
click at [327, 133] on div "[PERSON_NAME]" at bounding box center [319, 129] width 36 height 9
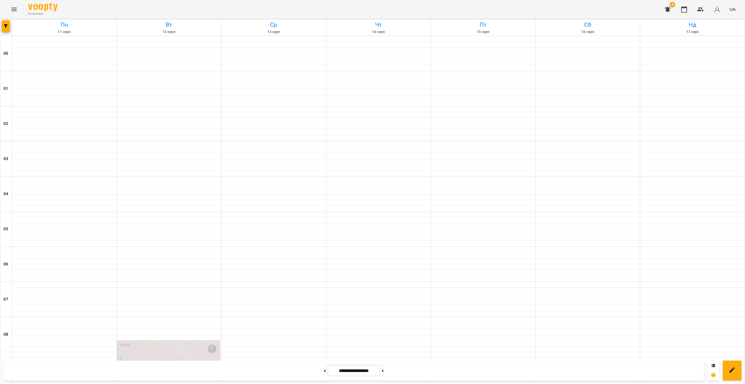
scroll to position [521, 0]
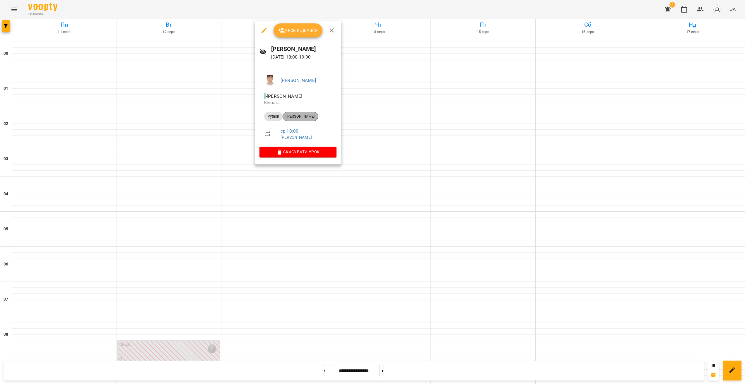
click at [310, 116] on span "[PERSON_NAME]" at bounding box center [300, 116] width 35 height 5
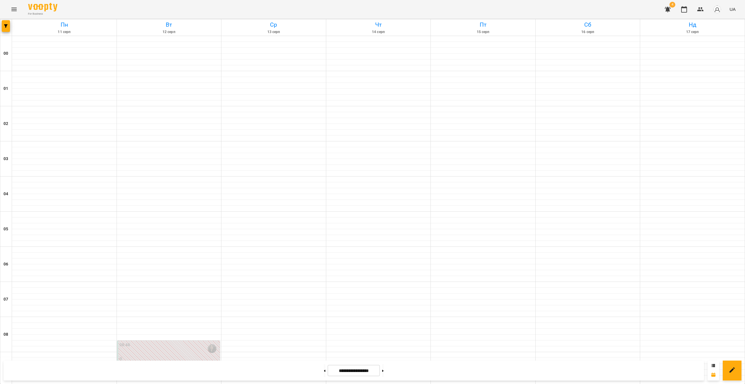
scroll to position [521, 0]
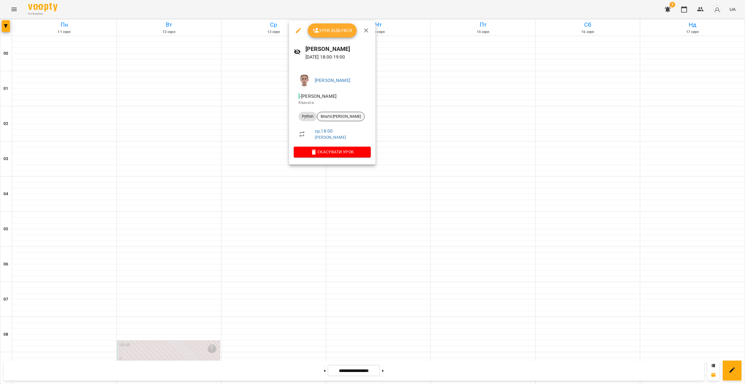
click at [342, 118] on span "Вешта [PERSON_NAME]" at bounding box center [340, 116] width 47 height 5
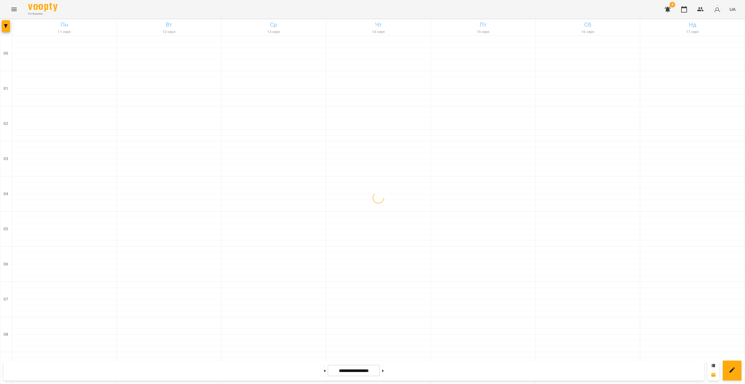
scroll to position [521, 0]
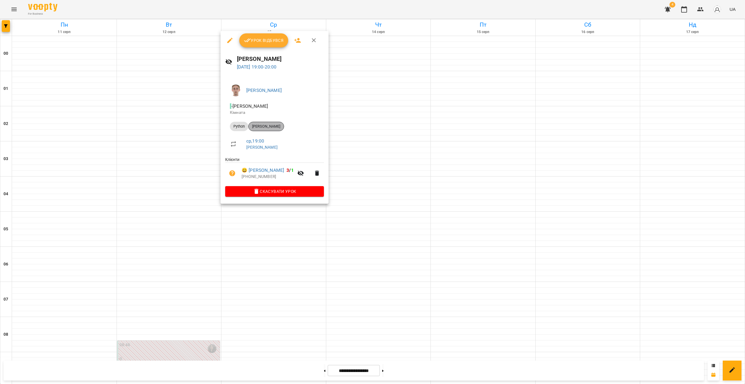
click at [272, 122] on div "[PERSON_NAME]" at bounding box center [266, 126] width 36 height 9
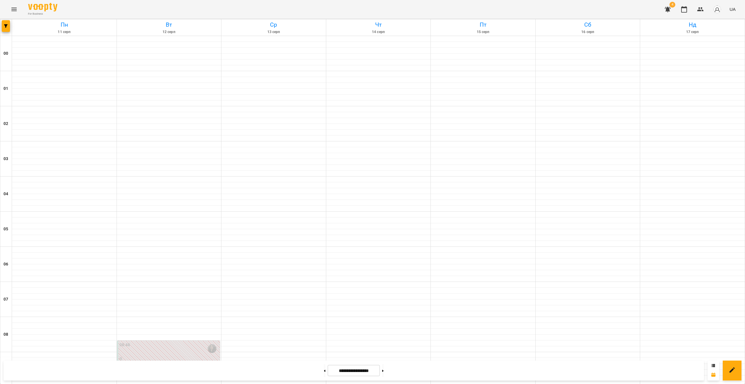
scroll to position [521, 0]
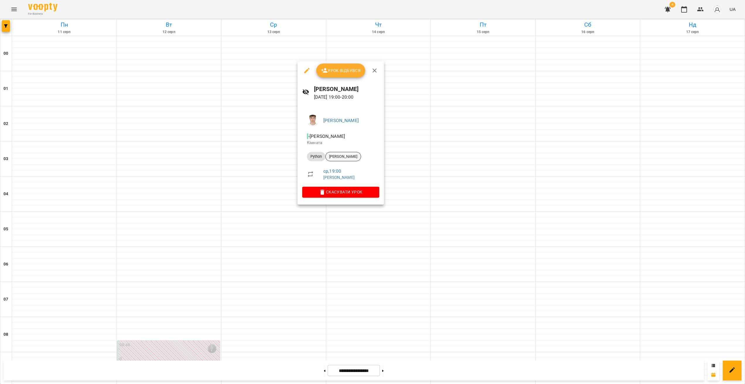
click at [358, 159] on div "[PERSON_NAME]" at bounding box center [343, 156] width 36 height 9
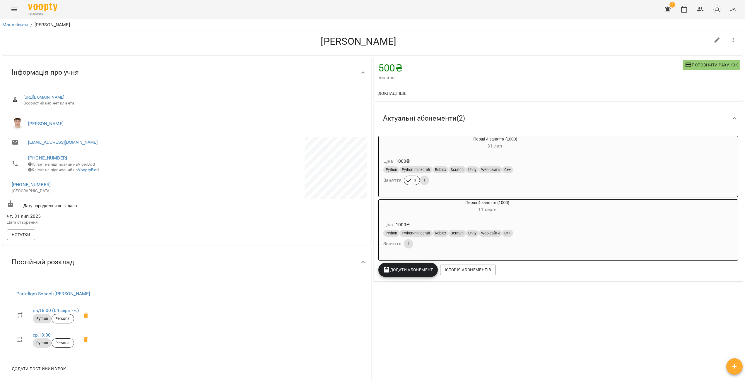
drag, startPoint x: 408, startPoint y: 43, endPoint x: 294, endPoint y: 41, distance: 113.6
click at [294, 41] on h4 "[PERSON_NAME]" at bounding box center [358, 41] width 703 height 12
click at [455, 42] on h4 "[PERSON_NAME]" at bounding box center [358, 41] width 703 height 12
drag, startPoint x: 400, startPoint y: 67, endPoint x: 367, endPoint y: 67, distance: 32.8
click at [367, 67] on div "500 ₴ Баланс Поповнити рахунок Докладніше 1500 ₴ Без призначення 1500 ₴ Без при…" at bounding box center [372, 225] width 742 height 338
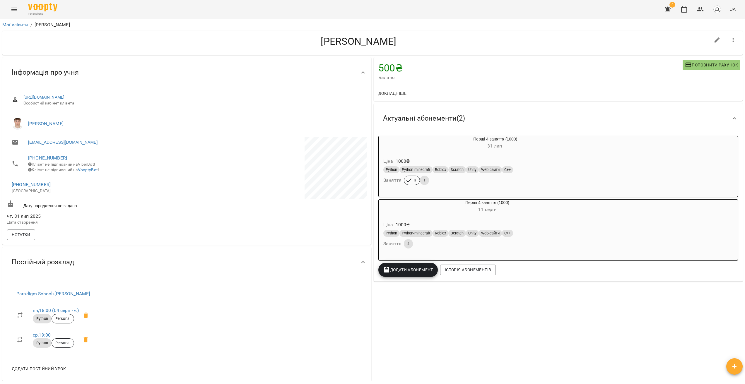
click at [454, 75] on span "Баланс" at bounding box center [530, 77] width 304 height 7
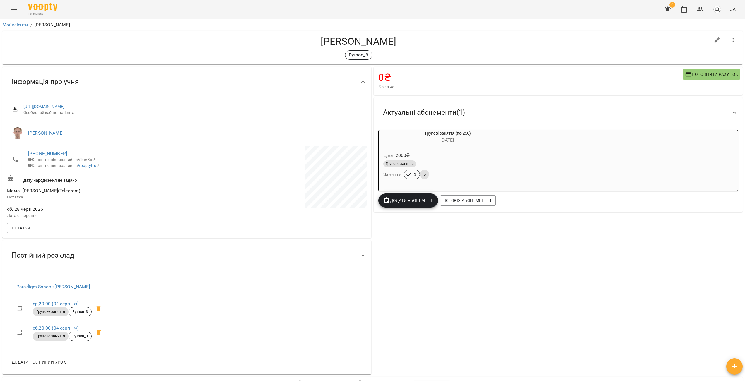
drag, startPoint x: 205, startPoint y: 181, endPoint x: 203, endPoint y: 179, distance: 3.3
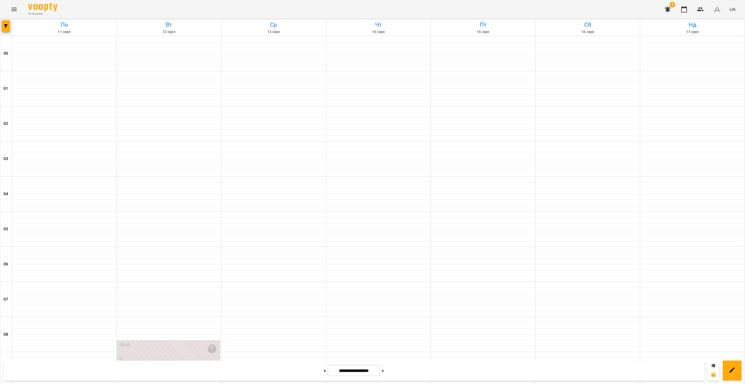
scroll to position [521, 0]
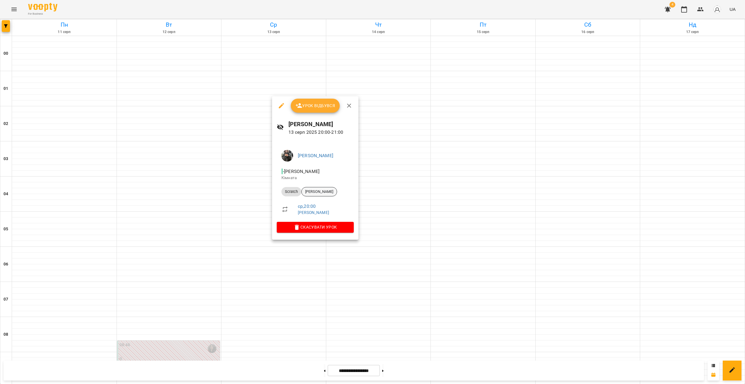
click at [318, 189] on div "[PERSON_NAME]" at bounding box center [319, 191] width 36 height 9
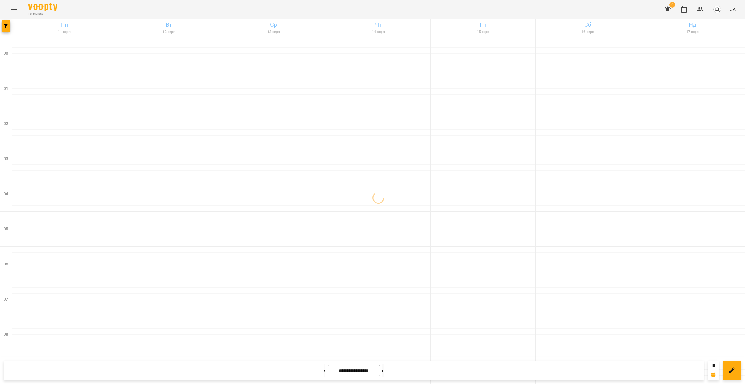
scroll to position [521, 0]
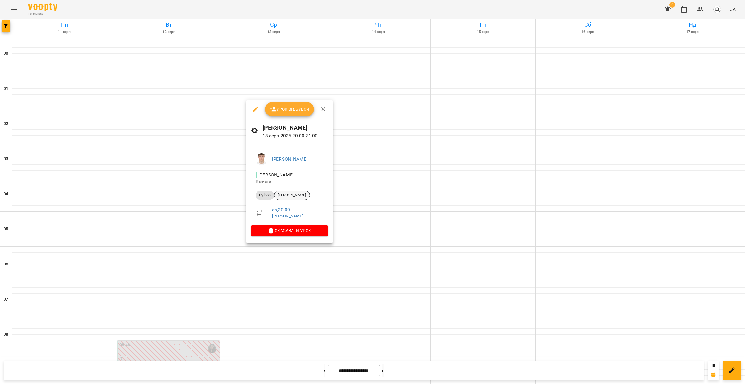
click at [298, 193] on span "[PERSON_NAME]" at bounding box center [291, 195] width 35 height 5
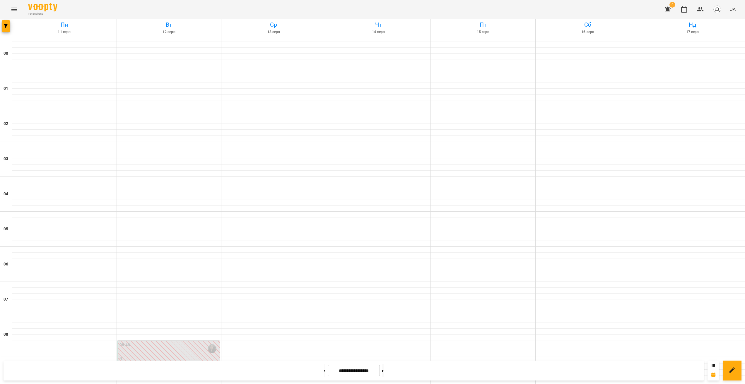
scroll to position [521, 0]
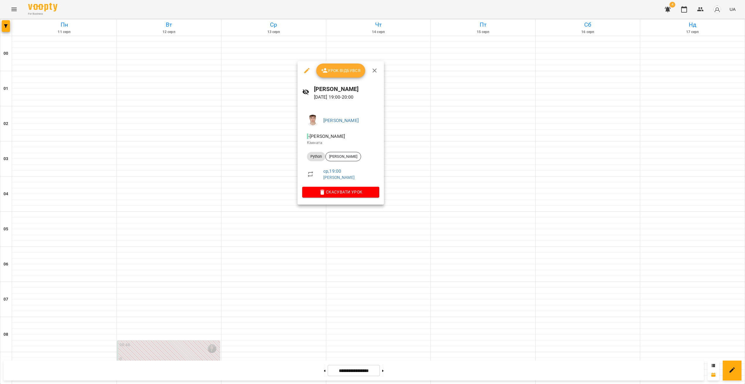
click at [239, 192] on div at bounding box center [372, 192] width 745 height 384
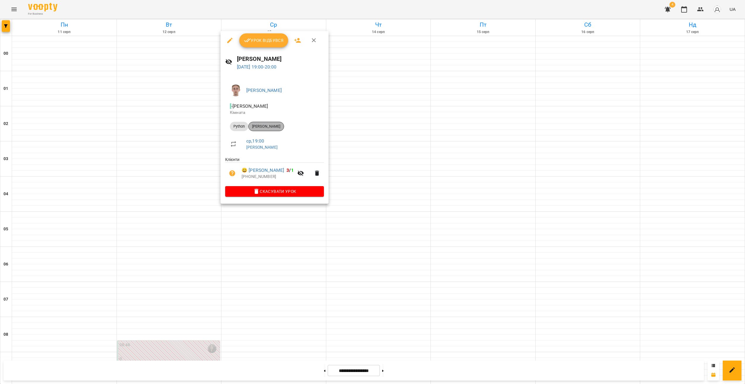
click at [269, 127] on span "[PERSON_NAME]" at bounding box center [266, 126] width 35 height 5
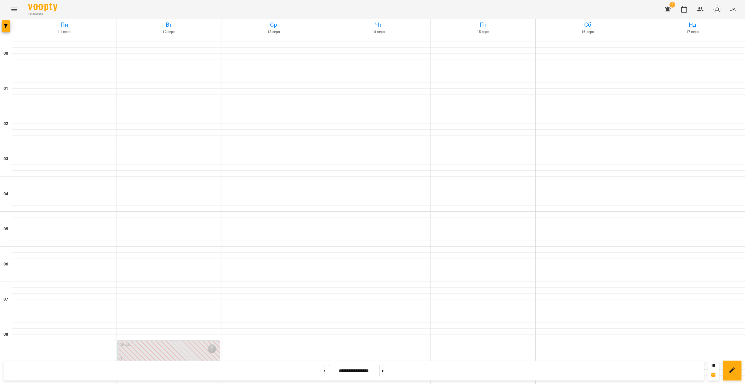
scroll to position [299, 0]
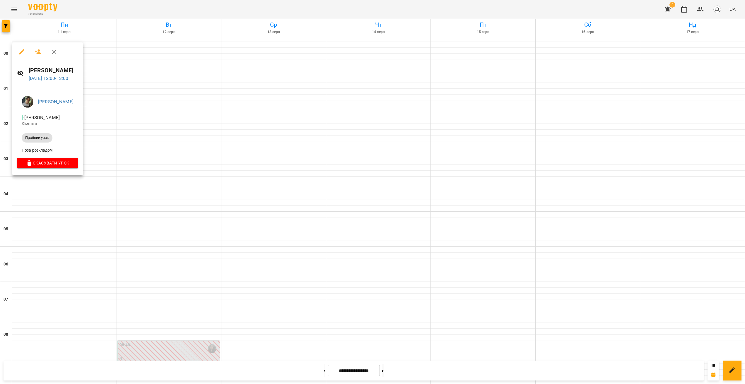
click at [19, 55] on icon "button" at bounding box center [21, 51] width 7 height 7
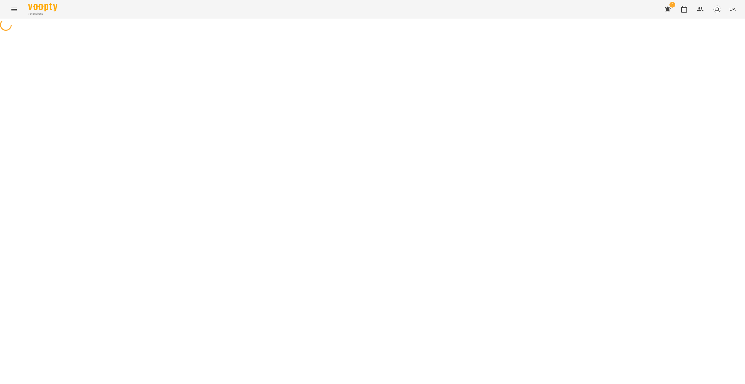
select select "**********"
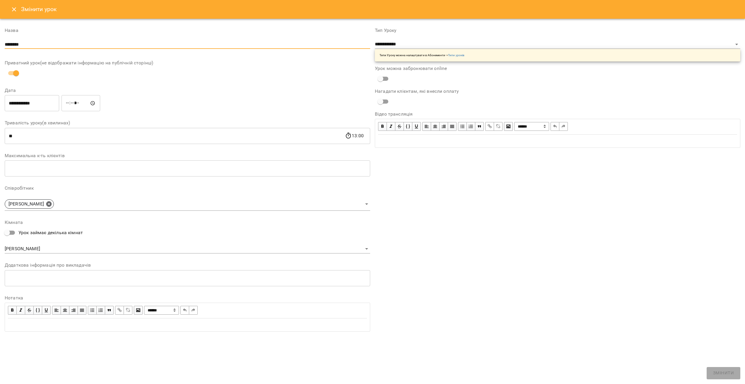
click at [47, 45] on input "********" at bounding box center [187, 44] width 365 height 9
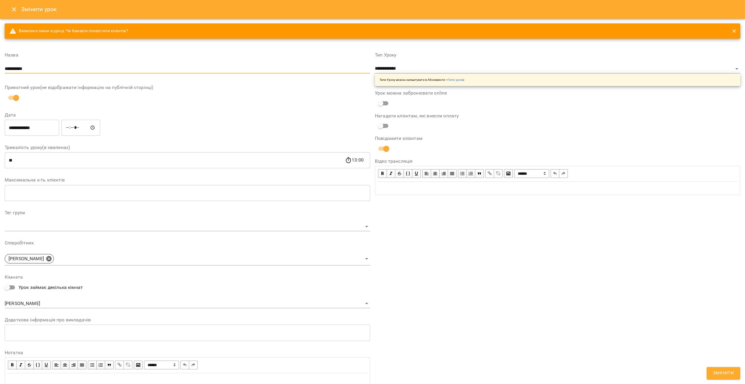
type input "**********"
click at [731, 372] on span "Змінити" at bounding box center [723, 373] width 21 height 8
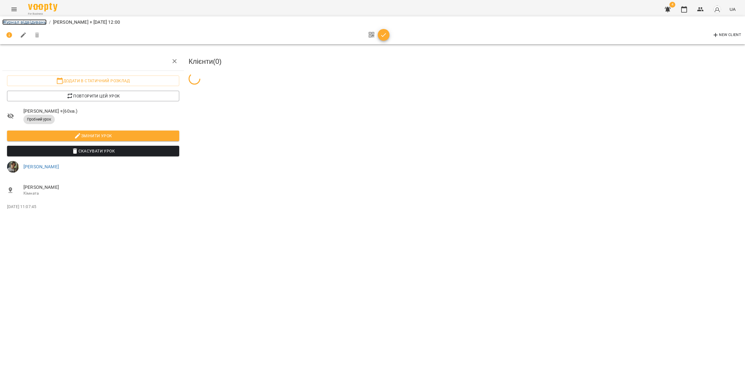
click at [22, 22] on link "Журнал відвідувань" at bounding box center [24, 22] width 44 height 6
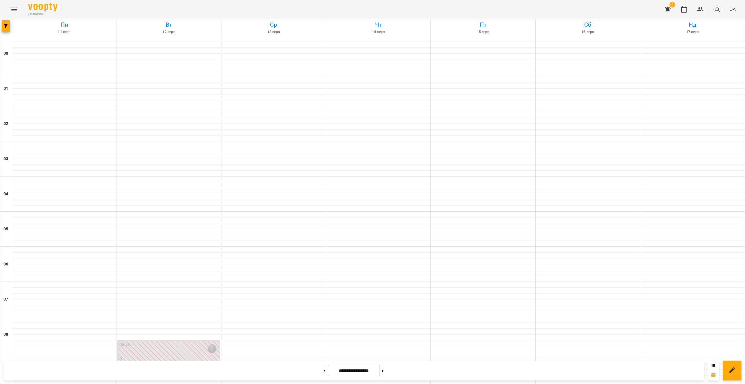
scroll to position [449, 0]
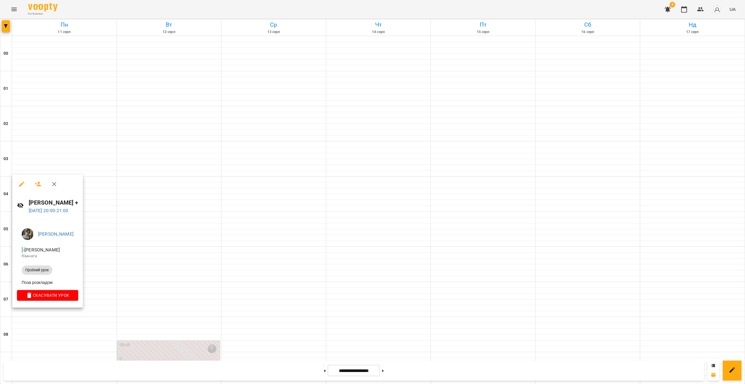
click at [165, 227] on div at bounding box center [372, 192] width 745 height 384
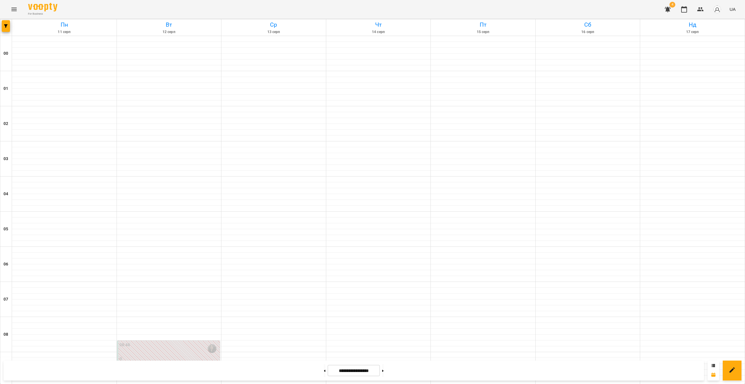
scroll to position [511, 0]
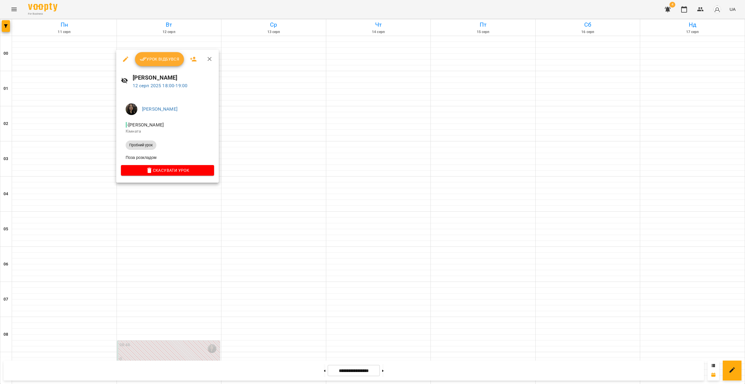
click at [128, 186] on div at bounding box center [372, 192] width 745 height 384
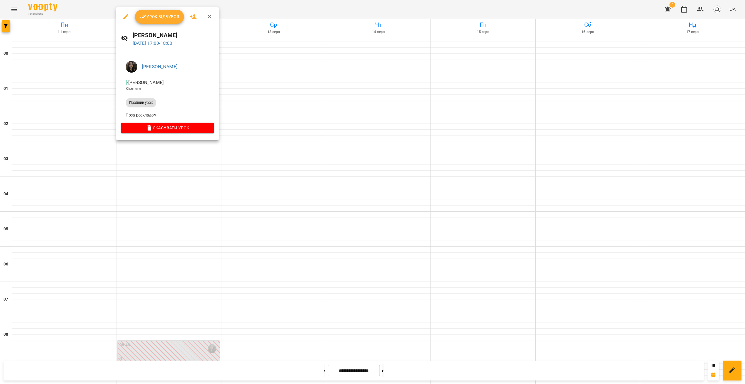
click at [131, 174] on div at bounding box center [372, 192] width 745 height 384
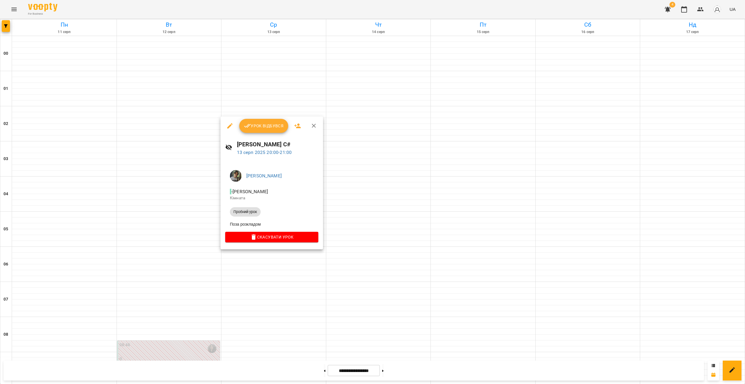
click at [246, 260] on div at bounding box center [372, 192] width 745 height 384
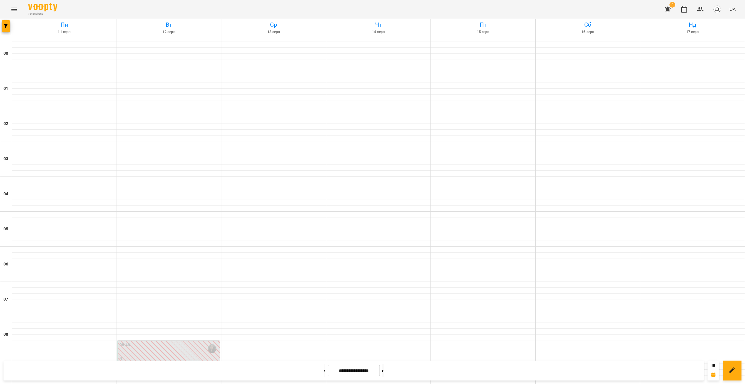
scroll to position [347, 0]
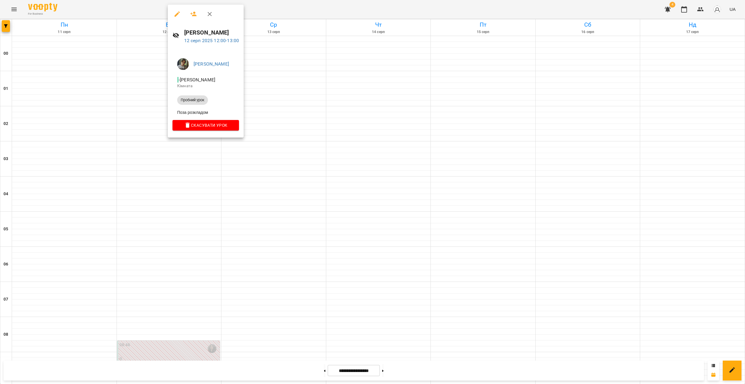
click at [198, 206] on div at bounding box center [372, 192] width 745 height 384
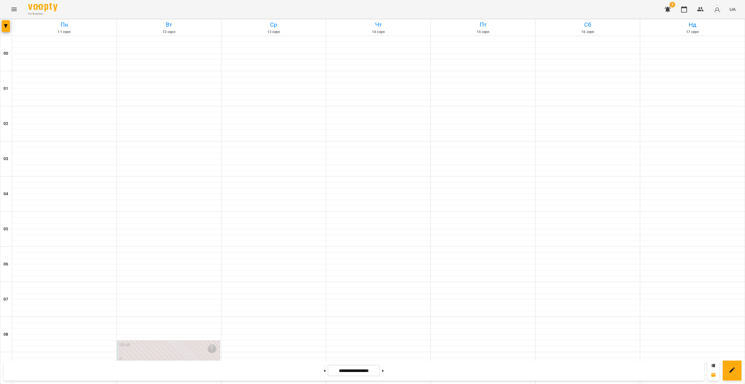
scroll to position [521, 0]
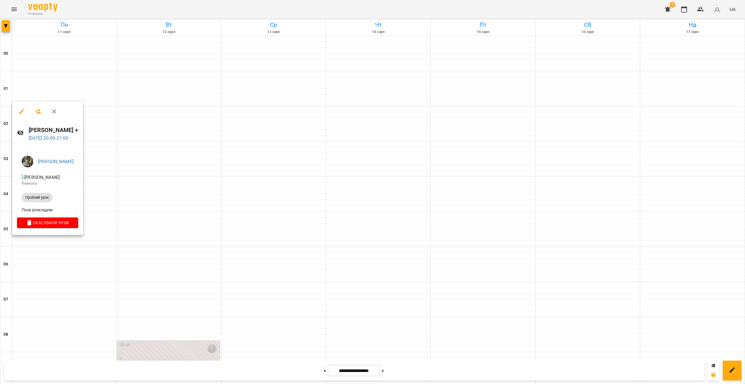
click at [152, 255] on div at bounding box center [372, 192] width 745 height 384
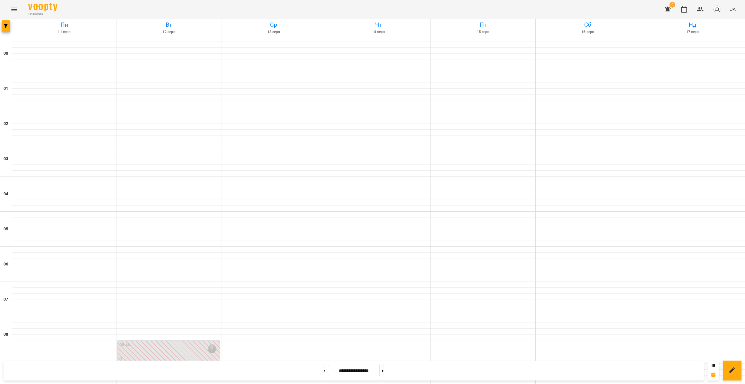
scroll to position [241, 0]
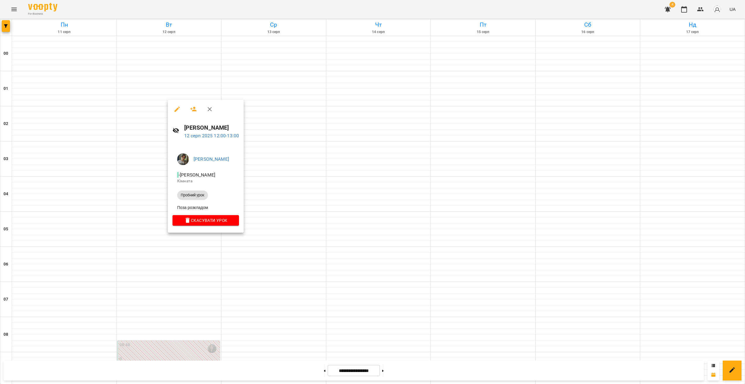
click at [198, 301] on div at bounding box center [372, 192] width 745 height 384
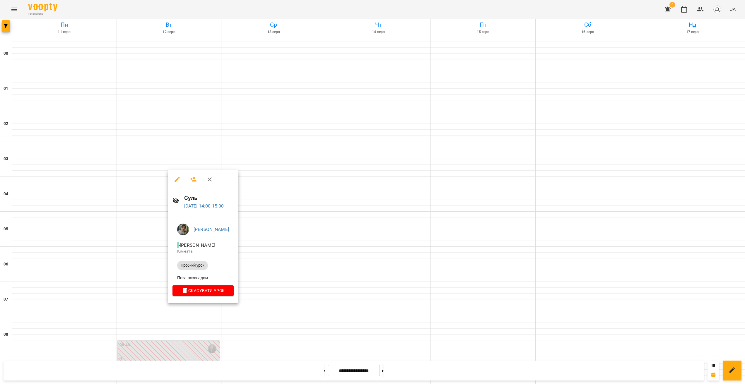
click at [196, 310] on div at bounding box center [372, 192] width 745 height 384
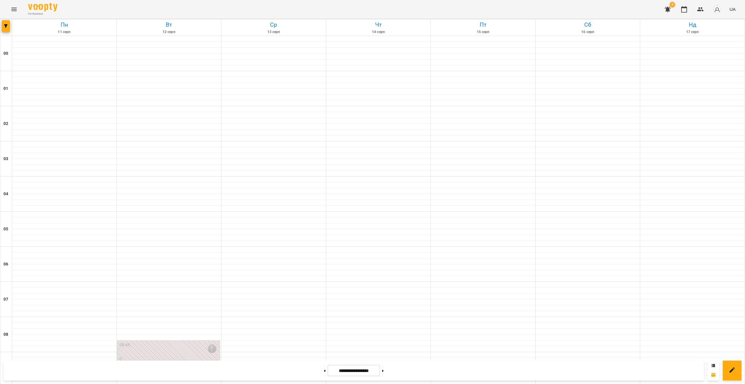
scroll to position [521, 0]
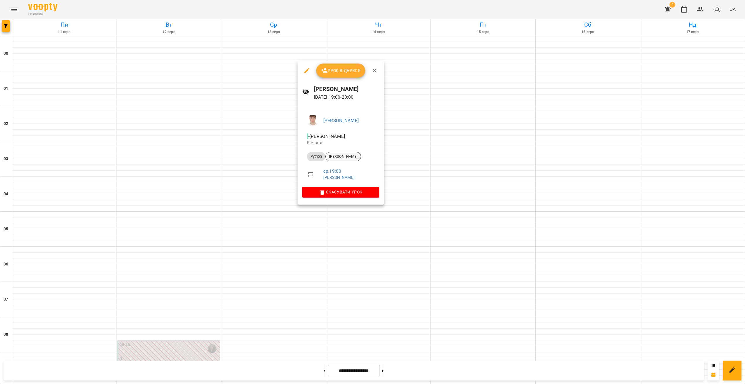
click at [348, 152] on div "[PERSON_NAME]" at bounding box center [343, 156] width 36 height 9
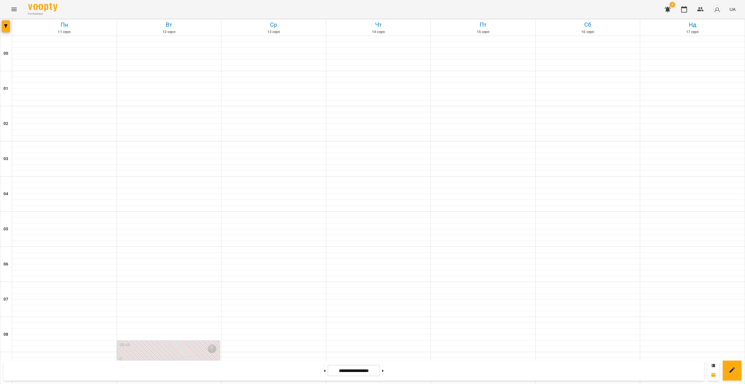
scroll to position [309, 0]
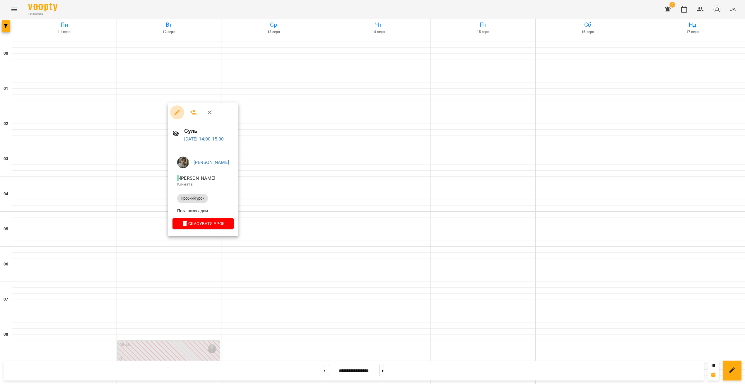
click at [174, 113] on icon "button" at bounding box center [177, 112] width 7 height 7
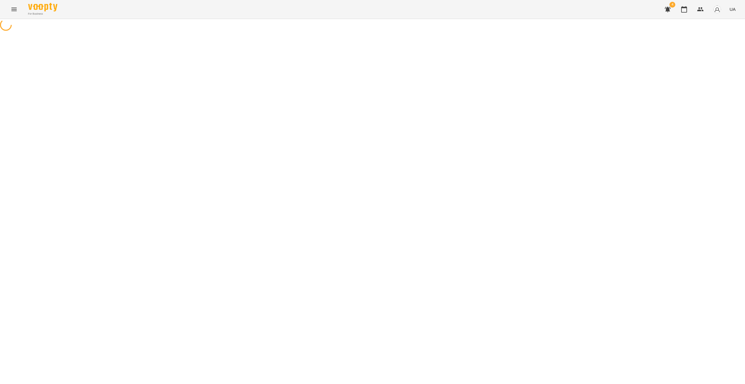
select select "**********"
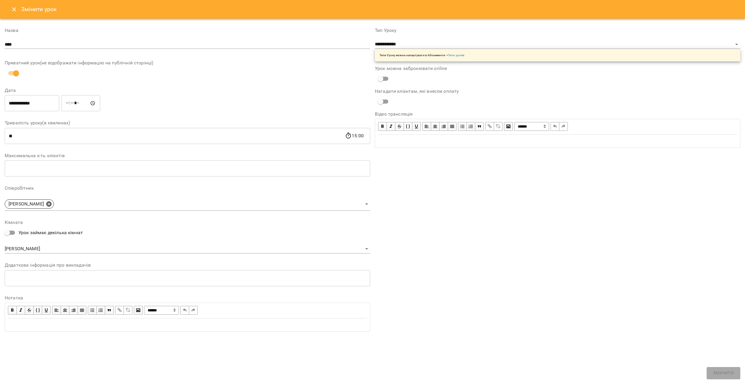
click at [73, 46] on input "****" at bounding box center [187, 44] width 365 height 9
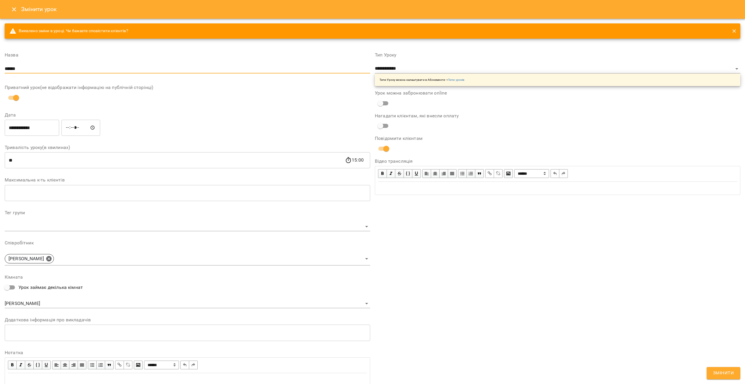
type input "******"
click at [730, 376] on span "Змінити" at bounding box center [723, 373] width 21 height 8
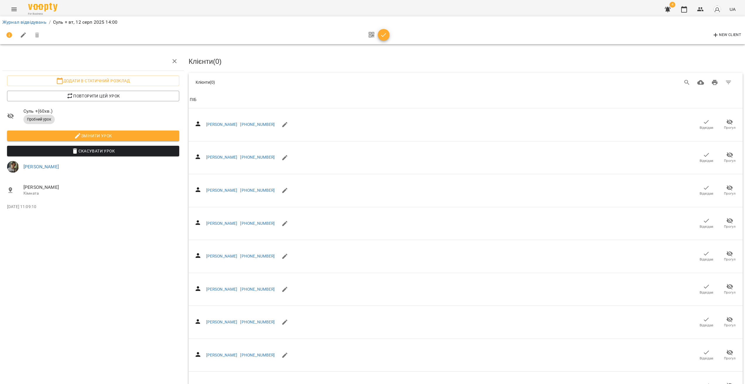
click at [24, 25] on li "Журнал відвідувань" at bounding box center [24, 22] width 44 height 7
click at [23, 25] on link "Журнал відвідувань" at bounding box center [24, 22] width 44 height 6
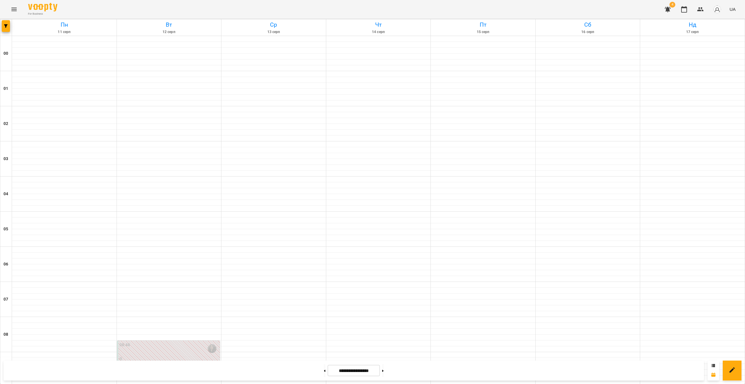
scroll to position [277, 0]
click at [383, 373] on button at bounding box center [382, 370] width 1 height 13
type input "**********"
click at [16, 10] on icon "Menu" at bounding box center [14, 9] width 7 height 7
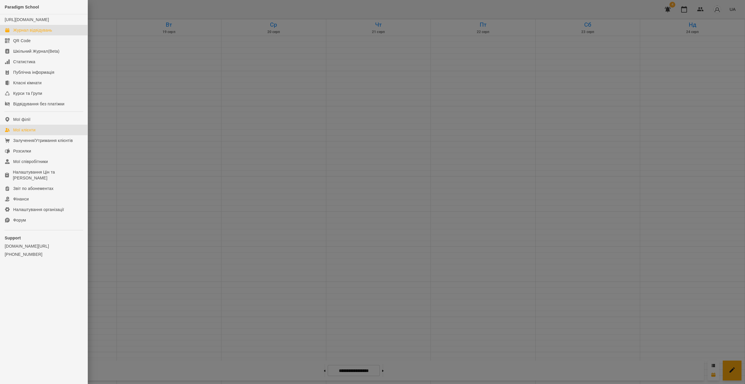
click at [35, 133] on div "Мої клієнти" at bounding box center [24, 130] width 22 height 6
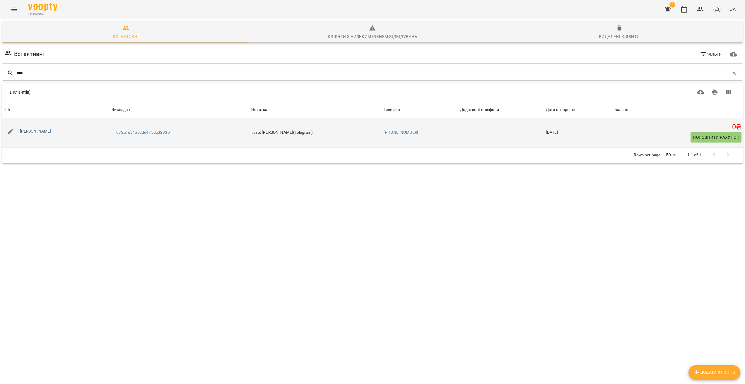
type input "****"
click at [39, 131] on link "[PERSON_NAME]" at bounding box center [35, 131] width 31 height 5
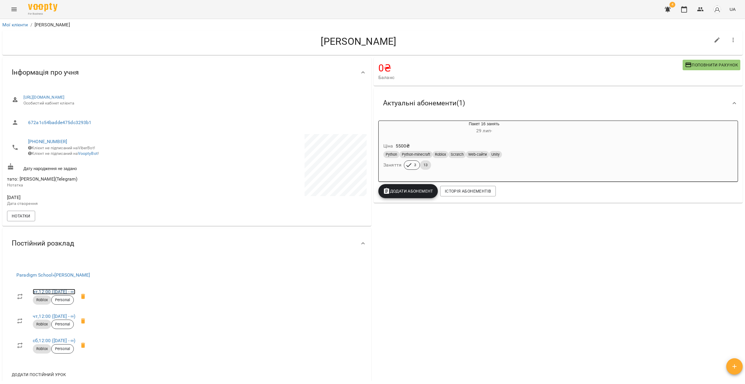
click at [54, 294] on link "вт , 12:00 (13 серп - ∞)" at bounding box center [54, 292] width 42 height 6
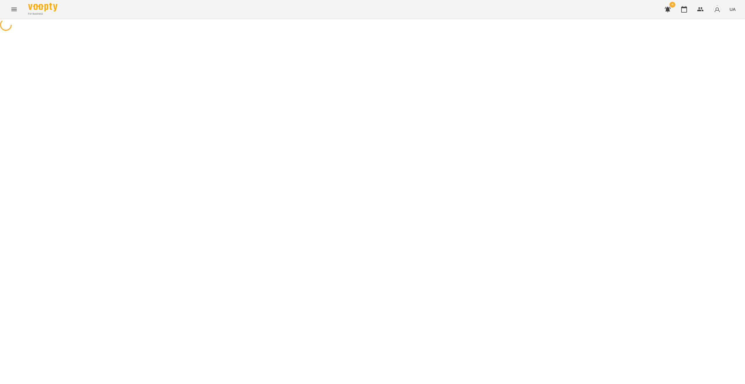
select select "*"
select select "******"
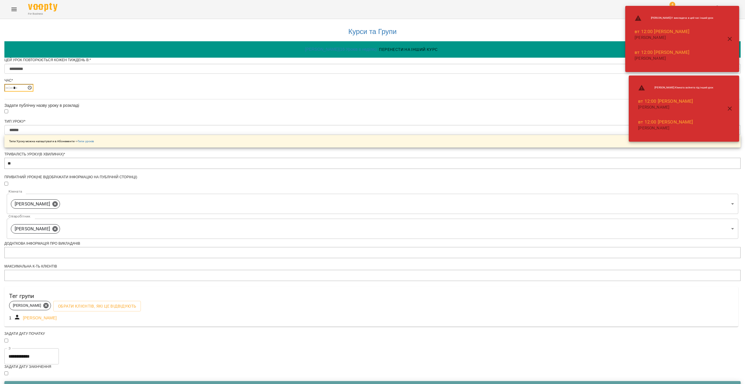
click at [33, 92] on input "*****" at bounding box center [18, 88] width 29 height 8
type input "*****"
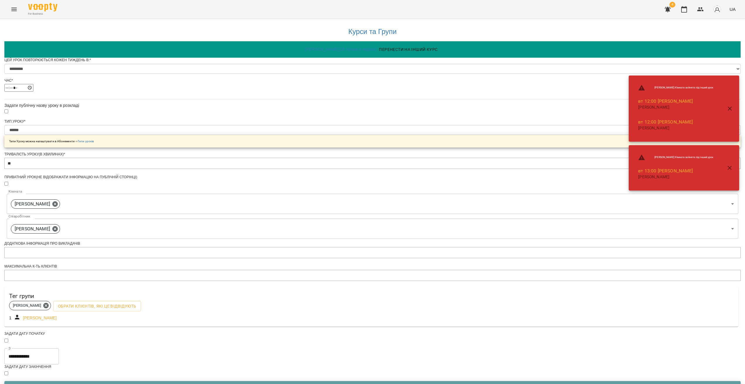
click at [608, 273] on div "**********" at bounding box center [372, 223] width 736 height 409
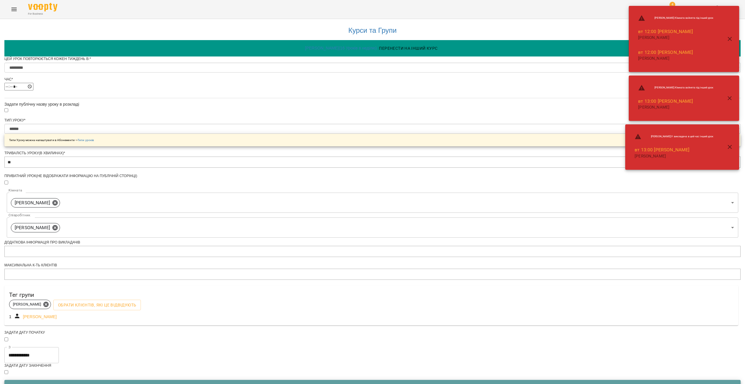
scroll to position [93, 0]
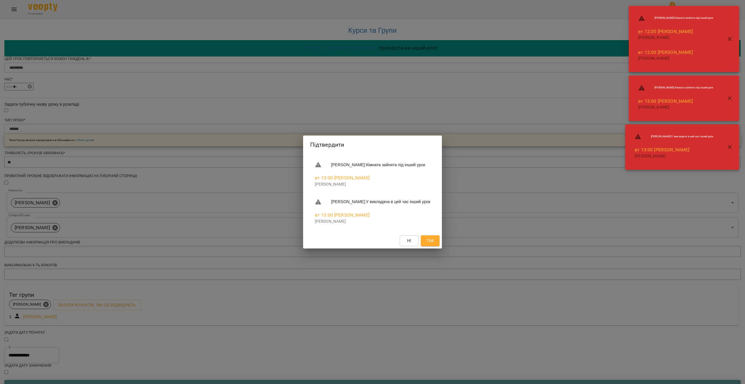
click at [434, 241] on span "Так" at bounding box center [430, 240] width 8 height 7
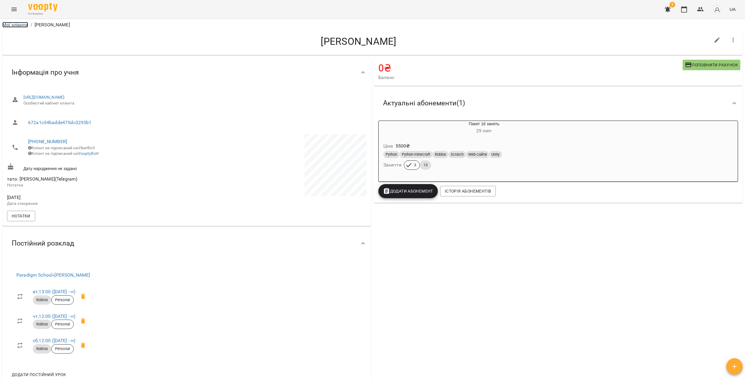
click at [15, 26] on link "Мої клієнти" at bounding box center [15, 25] width 26 height 6
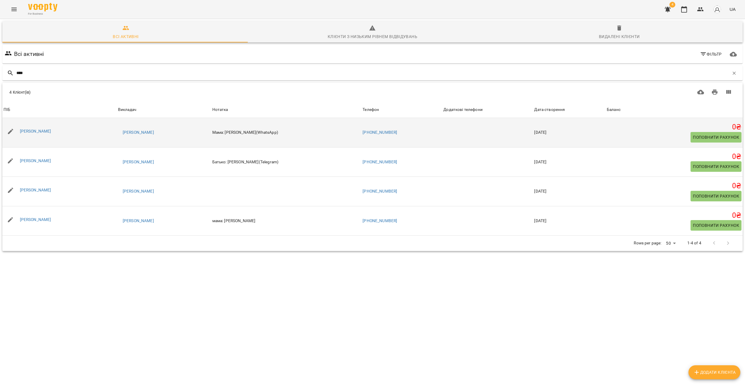
type input "****"
click at [48, 128] on div "[PERSON_NAME]" at bounding box center [36, 131] width 34 height 8
click at [48, 131] on link "[PERSON_NAME]" at bounding box center [35, 131] width 31 height 5
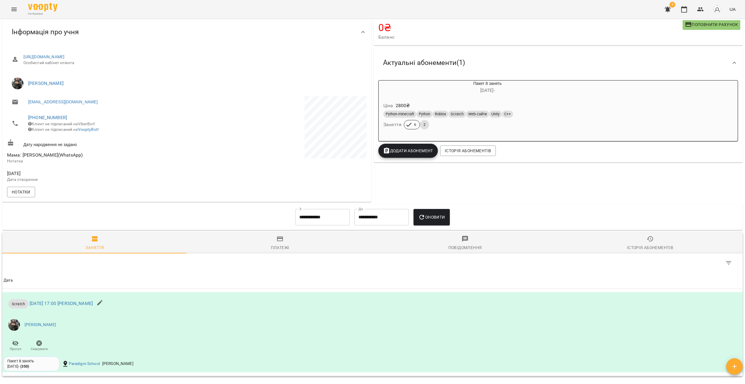
scroll to position [12, 0]
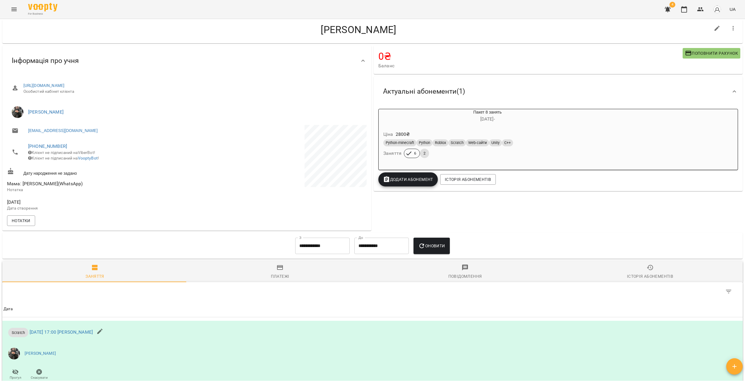
click at [14, 12] on icon "Menu" at bounding box center [14, 9] width 7 height 7
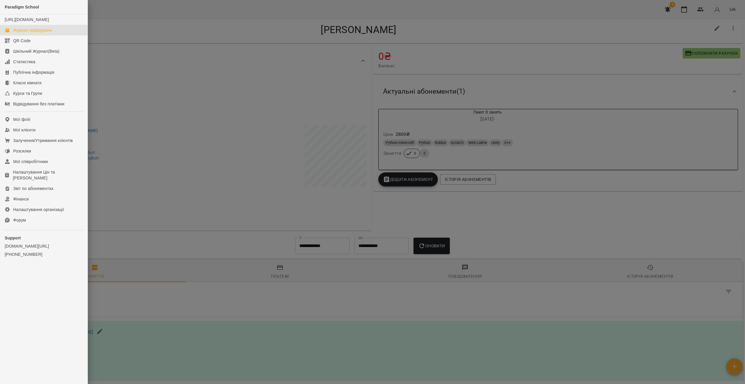
click at [21, 33] on div "Журнал відвідувань" at bounding box center [32, 30] width 39 height 6
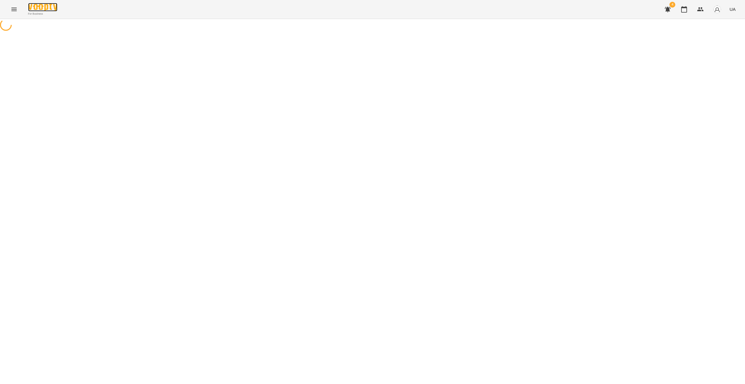
click at [43, 5] on img at bounding box center [42, 7] width 29 height 8
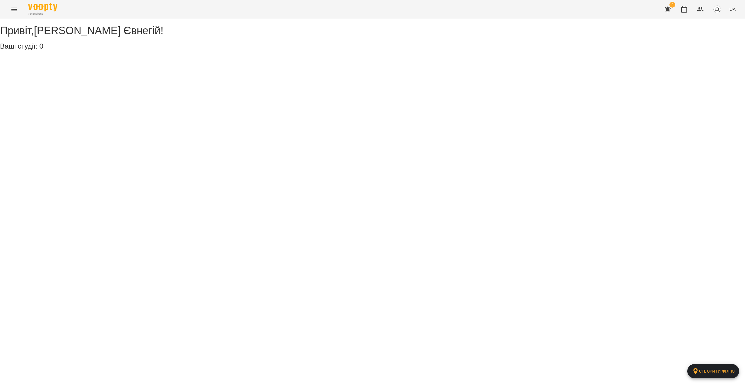
click at [14, 13] on button "Menu" at bounding box center [14, 9] width 14 height 14
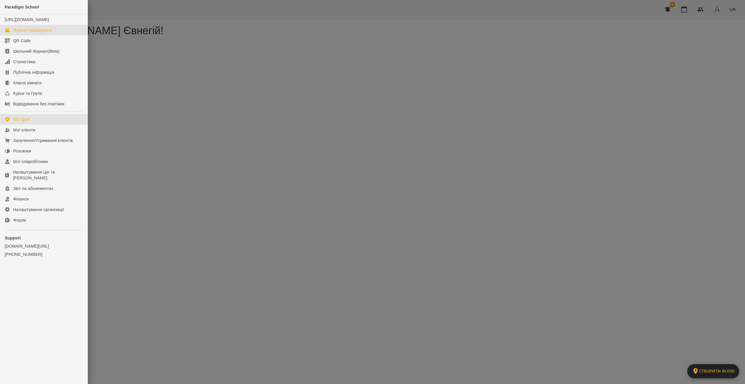
click at [31, 32] on link "Журнал відвідувань" at bounding box center [44, 30] width 88 height 11
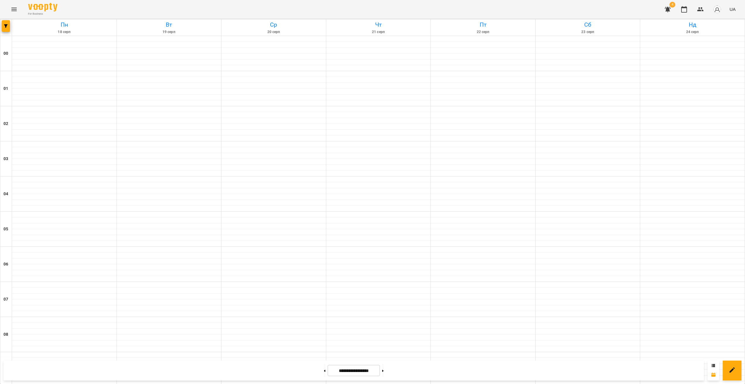
scroll to position [368, 0]
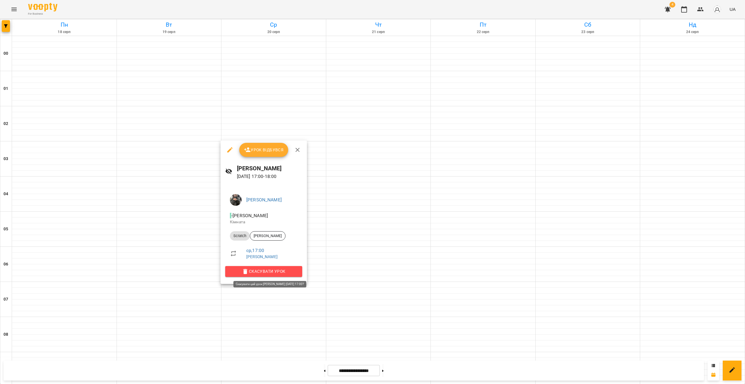
click at [287, 272] on span "Скасувати Урок" at bounding box center [264, 271] width 68 height 7
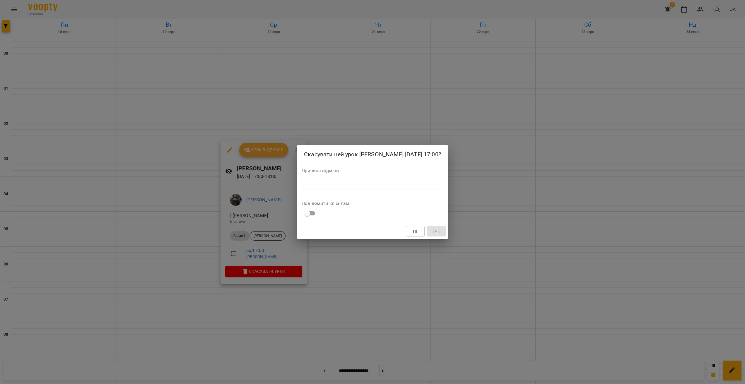
click at [324, 186] on div "*" at bounding box center [372, 184] width 142 height 9
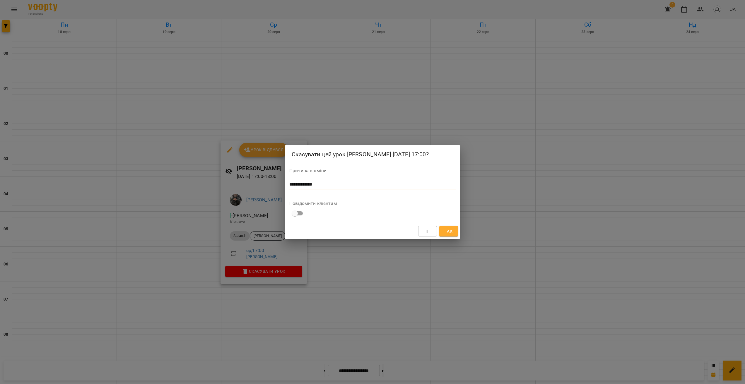
type textarea "**********"
click at [453, 237] on button "Так" at bounding box center [448, 231] width 19 height 11
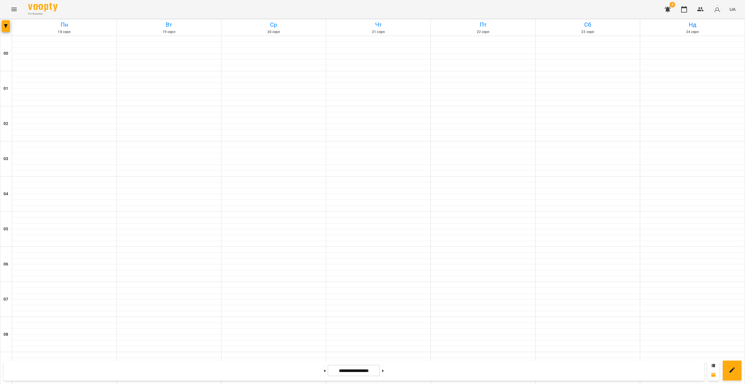
scroll to position [481, 0]
click at [324, 376] on button at bounding box center [324, 370] width 1 height 13
type input "**********"
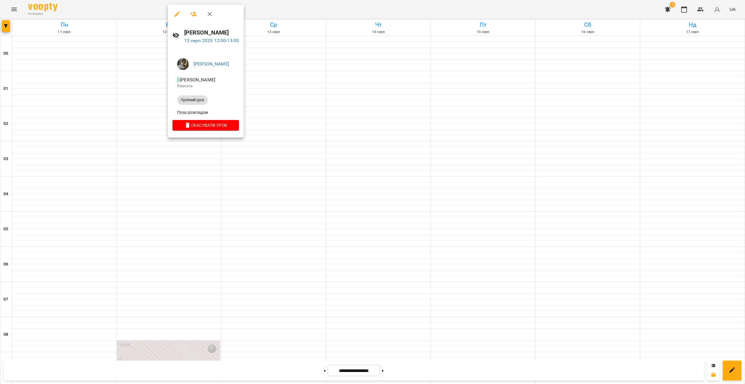
click at [155, 181] on div at bounding box center [372, 192] width 745 height 384
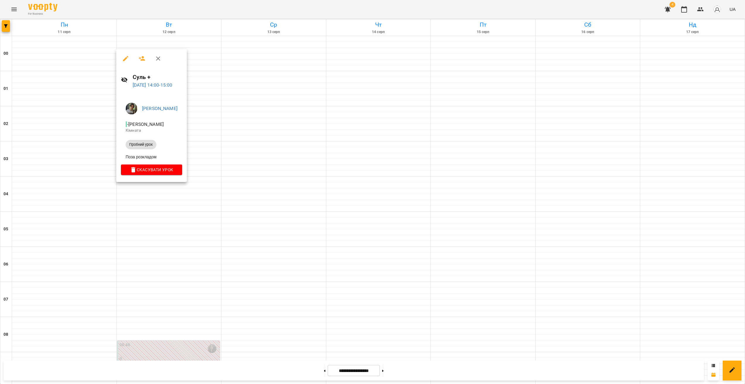
click at [150, 196] on div at bounding box center [372, 192] width 745 height 384
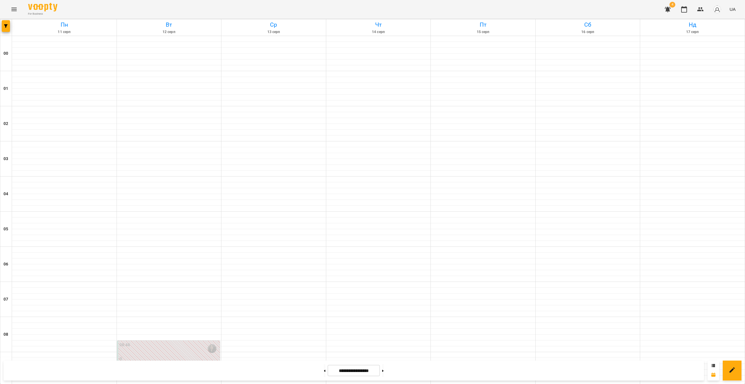
scroll to position [318, 0]
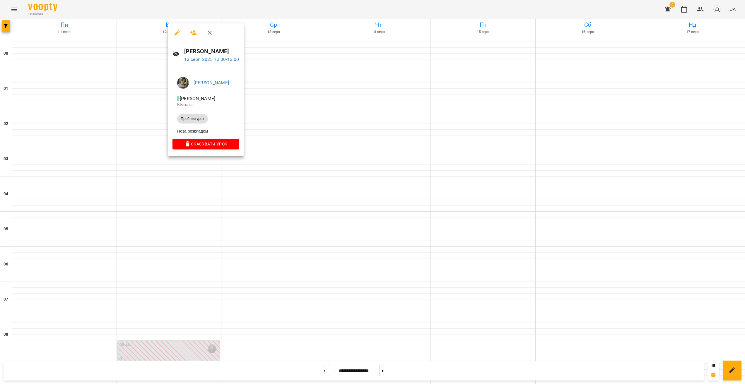
click at [189, 160] on div at bounding box center [372, 192] width 745 height 384
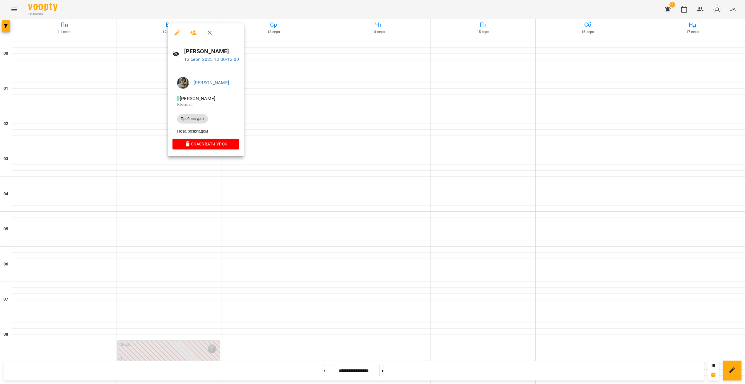
click at [193, 207] on div at bounding box center [372, 192] width 745 height 384
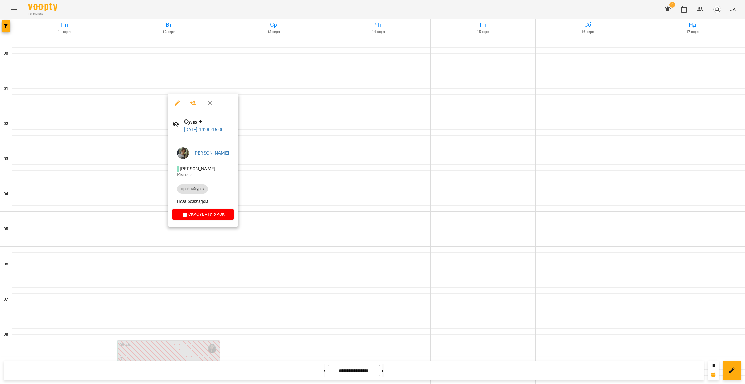
click at [189, 253] on div at bounding box center [372, 192] width 745 height 384
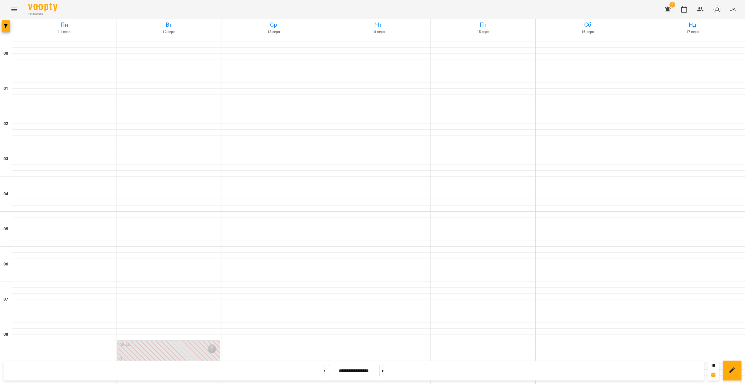
scroll to position [338, 0]
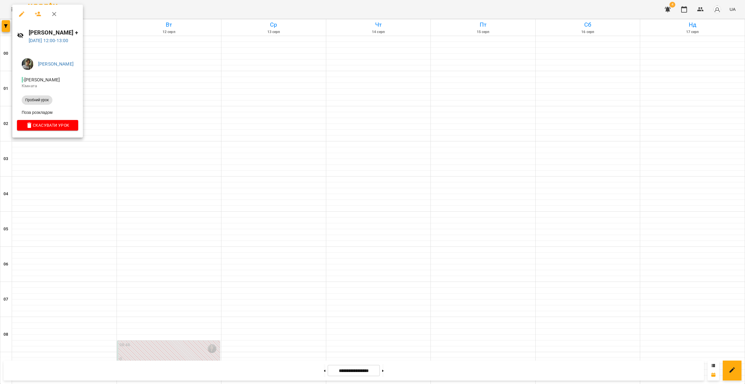
click at [86, 246] on div at bounding box center [372, 192] width 745 height 384
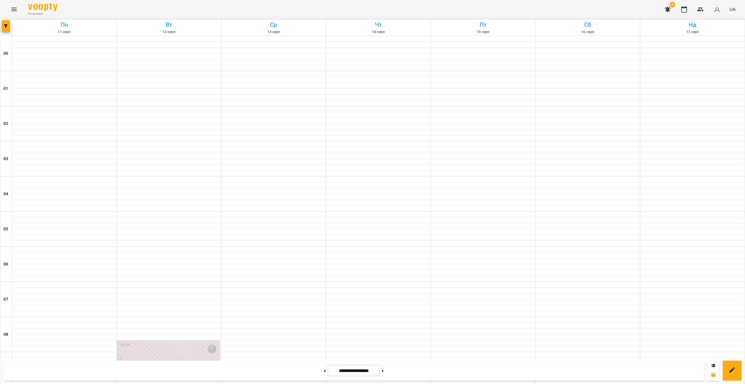
scroll to position [521, 0]
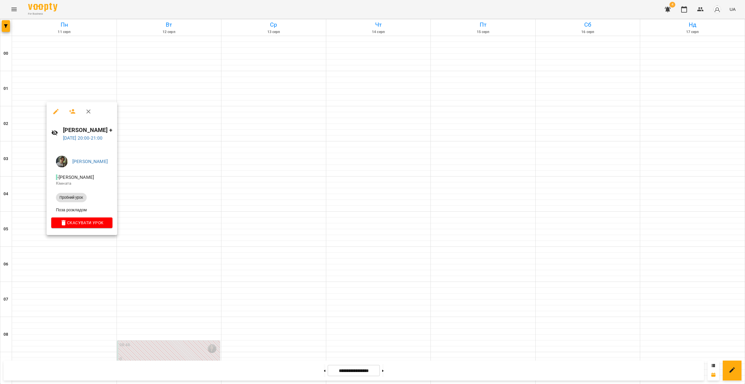
click at [245, 280] on div at bounding box center [372, 192] width 745 height 384
